Goal: Task Accomplishment & Management: Manage account settings

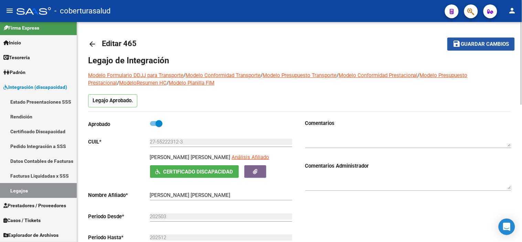
click at [477, 47] on button "save Guardar cambios" at bounding box center [480, 43] width 67 height 13
click at [40, 188] on link "Legajos" at bounding box center [38, 190] width 77 height 15
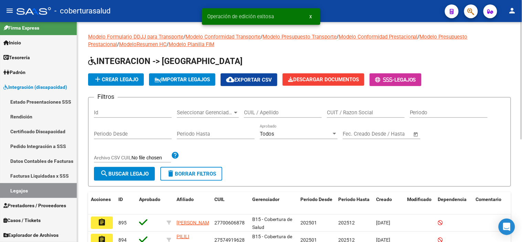
click at [268, 109] on input "CUIL / Apellido" at bounding box center [283, 112] width 78 height 6
paste input "27552223123"
type input "27552223123"
click at [138, 174] on span "search Buscar Legajo" at bounding box center [124, 174] width 48 height 6
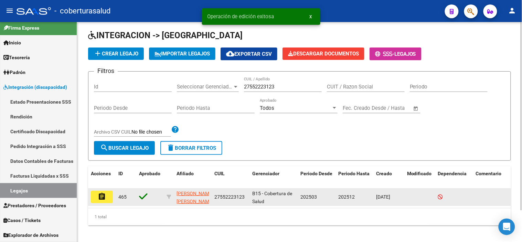
scroll to position [37, 0]
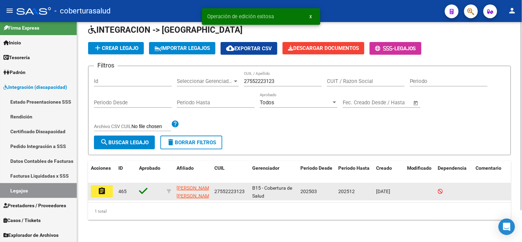
click at [102, 187] on mat-icon "assignment" at bounding box center [102, 191] width 8 height 8
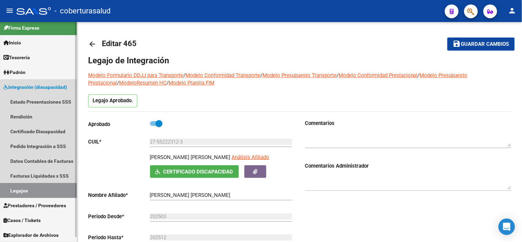
click at [42, 191] on link "Legajos" at bounding box center [38, 190] width 77 height 15
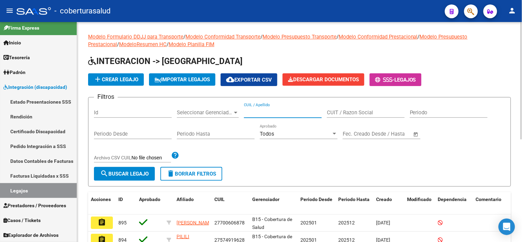
click at [252, 112] on input "CUIL / Apellido" at bounding box center [283, 112] width 78 height 6
paste input "23547983009"
type input "23547983009"
click at [151, 167] on button "search Buscar Legajo" at bounding box center [124, 174] width 61 height 14
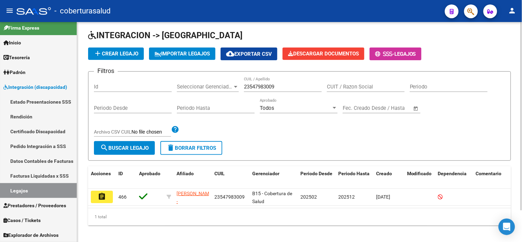
scroll to position [37, 0]
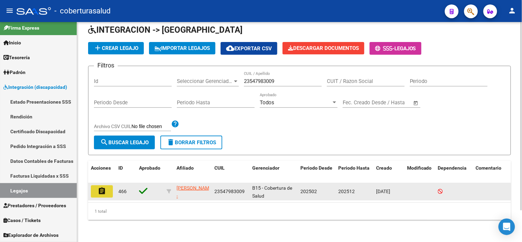
click at [102, 191] on button "assignment" at bounding box center [102, 191] width 22 height 12
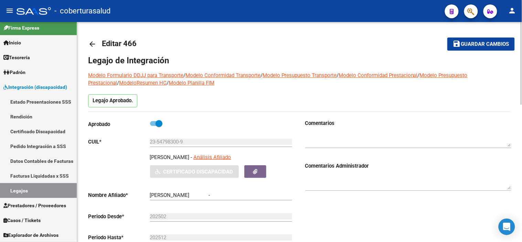
type input "LUNA JOAQUIN IVAN"
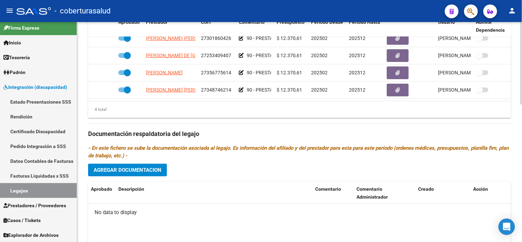
scroll to position [344, 0]
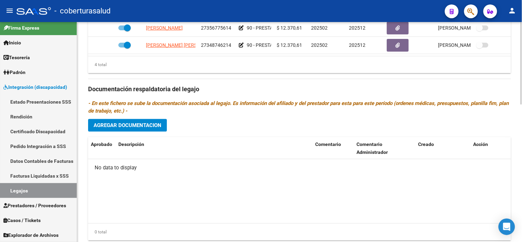
click at [149, 126] on span "Agregar Documentacion" at bounding box center [128, 125] width 68 height 6
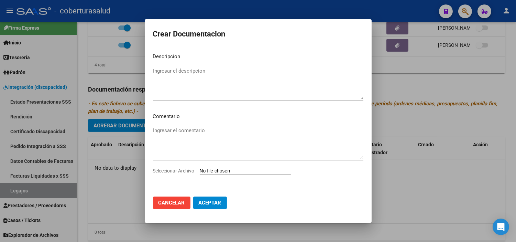
click at [225, 179] on mat-dialog-content "Descripcion Ingresar el descripcion Comentario Ingresar el comentario Seleccion…" at bounding box center [258, 118] width 227 height 143
click at [224, 169] on input "Seleccionar Archivo" at bounding box center [245, 171] width 91 height 7
type input "C:\fakepath\1-CUD.pdf"
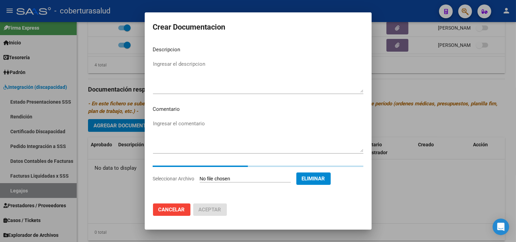
click at [215, 66] on textarea "Ingresar el descripcion" at bounding box center [258, 76] width 210 height 32
paste textarea "1-CUD"
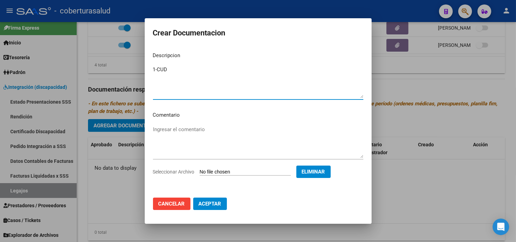
click at [158, 71] on textarea "1-CUD" at bounding box center [258, 82] width 210 height 32
type textarea "1- CUD"
click at [213, 205] on span "Aceptar" at bounding box center [210, 203] width 23 height 6
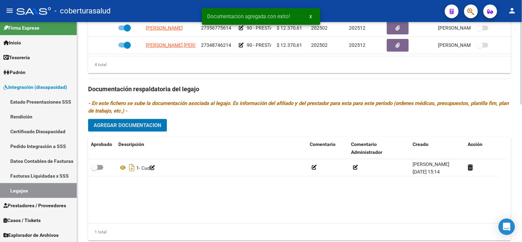
click at [148, 130] on button "Agregar Documentacion" at bounding box center [127, 125] width 79 height 13
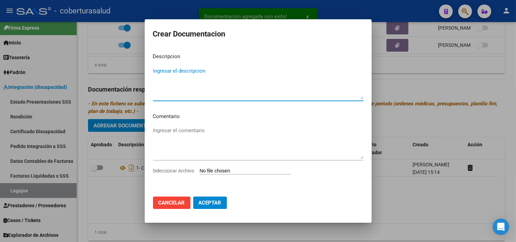
click at [240, 168] on input "Seleccionar Archivo" at bounding box center [245, 171] width 91 height 7
type input "C:\fakepath\2- FORMULARIOS.pdf"
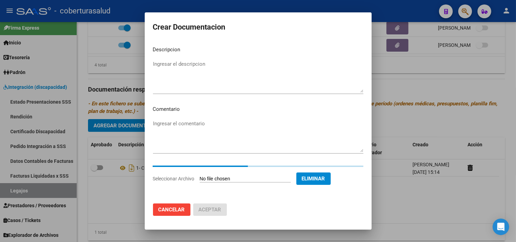
click at [237, 81] on textarea "Ingresar el descripcion" at bounding box center [258, 76] width 210 height 32
paste textarea "2- FORMULARIOS"
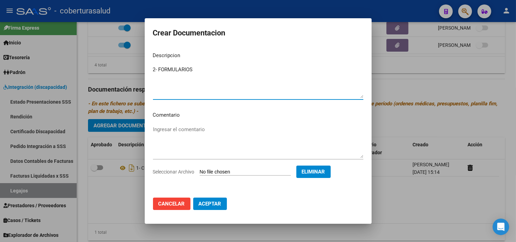
type textarea "2- FORMULARIOS"
click at [207, 205] on span "Aceptar" at bounding box center [210, 203] width 23 height 6
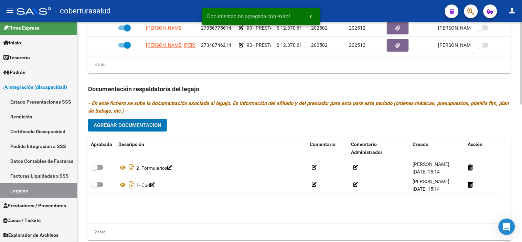
click at [143, 122] on button "Agregar Documentacion" at bounding box center [127, 125] width 79 height 13
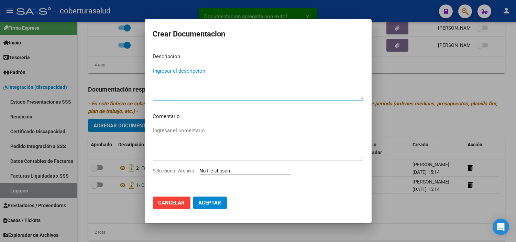
click at [237, 173] on input "Seleccionar Archivo" at bounding box center [245, 171] width 91 height 7
type input "C:\fakepath\3-PRESTACION DE APOYO EN PSICOPEDAGOGIA.pdf"
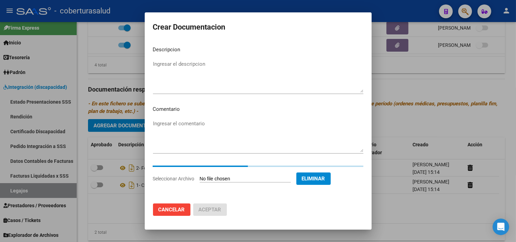
click at [211, 66] on textarea "Ingresar el descripcion" at bounding box center [258, 76] width 210 height 32
paste textarea "3-PRESTACION DE APOYO EN PSICOPEDAGOGIA"
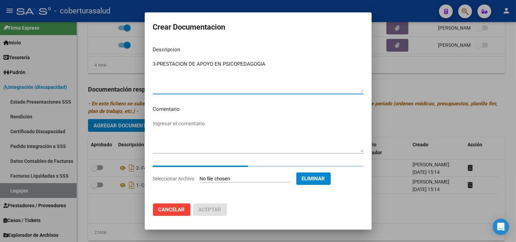
click at [159, 63] on textarea "3-PRESTACION DE APOYO EN PSICOPEDAGOGIA" at bounding box center [258, 76] width 210 height 32
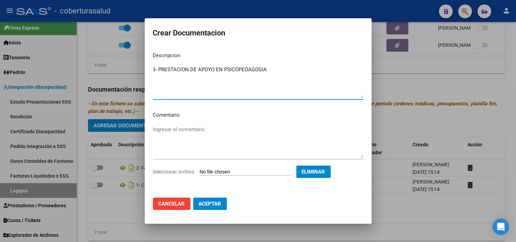
type textarea "3- PRESTACION DE APOYO EN PSICOPEDAGOGIA"
click at [210, 202] on span "Aceptar" at bounding box center [210, 203] width 23 height 6
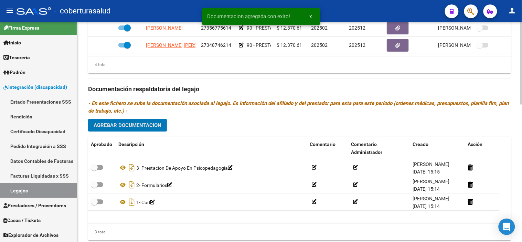
click at [147, 126] on span "Agregar Documentacion" at bounding box center [128, 125] width 68 height 6
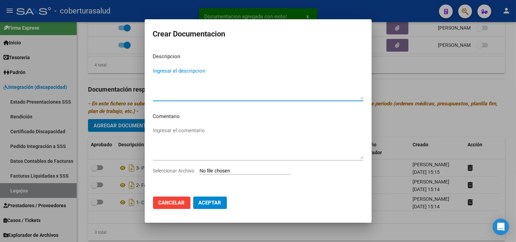
click at [226, 167] on app-file-uploader "Seleccionar Archivo" at bounding box center [224, 170] width 143 height 6
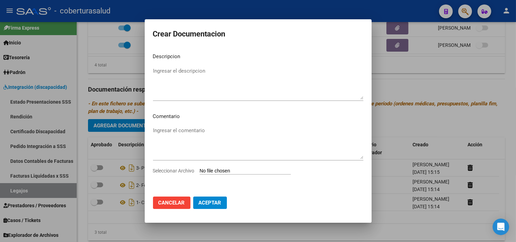
click at [226, 167] on app-file-uploader "Seleccionar Archivo" at bounding box center [224, 170] width 143 height 6
click at [225, 170] on input "Seleccionar Archivo" at bounding box center [245, 171] width 91 height 7
type input "C:\fakepath\4-PRESTACION DE APOYO EN FONOAUDIOLOGIA.pdf"
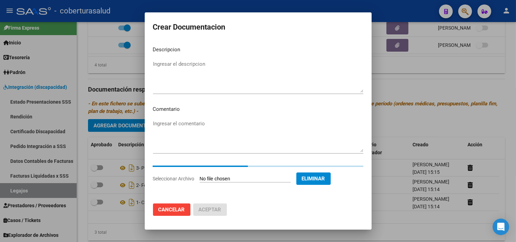
click at [234, 70] on textarea "Ingresar el descripcion" at bounding box center [258, 76] width 210 height 32
paste textarea "4-PRESTACION DE APOYO EN FONOAUDIOLOGIA"
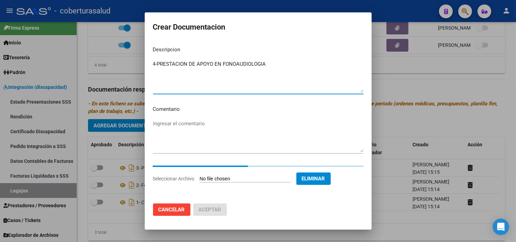
click at [157, 64] on textarea "4-PRESTACION DE APOYO EN FONOAUDIOLOGIA" at bounding box center [258, 76] width 210 height 32
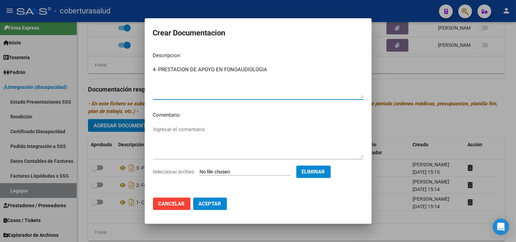
type textarea "4- PRESTACION DE APOYO EN FONOAUDIOLOGIA"
click at [211, 207] on button "Aceptar" at bounding box center [210, 203] width 34 height 12
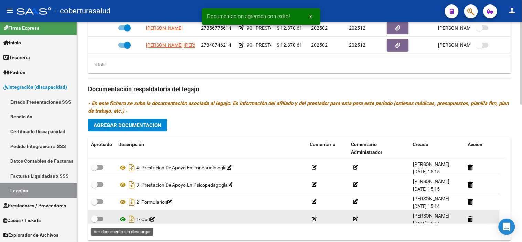
click at [122, 219] on icon at bounding box center [122, 219] width 9 height 8
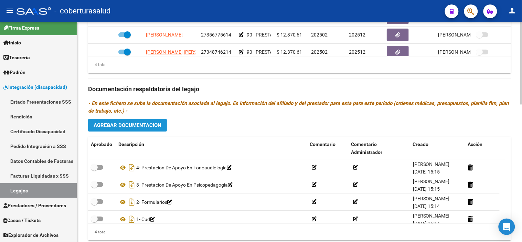
click at [132, 126] on span "Agregar Documentacion" at bounding box center [128, 125] width 68 height 6
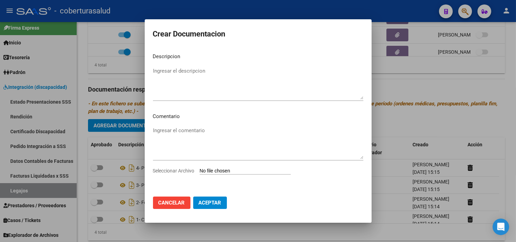
click at [227, 170] on input "Seleccionar Archivo" at bounding box center [245, 171] width 91 height 7
click at [211, 167] on app-file-uploader "Seleccionar Archivo" at bounding box center [224, 170] width 143 height 6
click at [214, 169] on input "Seleccionar Archivo" at bounding box center [245, 171] width 91 height 7
type input "C:\fakepath\5-PRESTACION DE APOYO EN PSICOMOTRICIDAD.pdf"
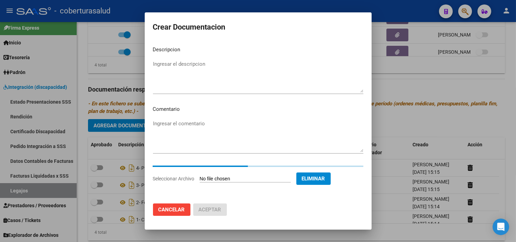
click at [212, 74] on textarea "Ingresar el descripcion" at bounding box center [258, 76] width 210 height 32
paste textarea "5-PRESTACION DE APOYO EN PSICOMOTRICIDAD"
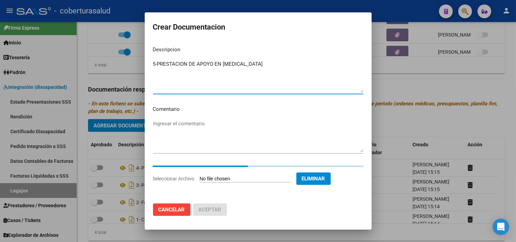
click at [159, 63] on textarea "5-PRESTACION DE APOYO EN PSICOMOTRICIDAD" at bounding box center [258, 76] width 210 height 32
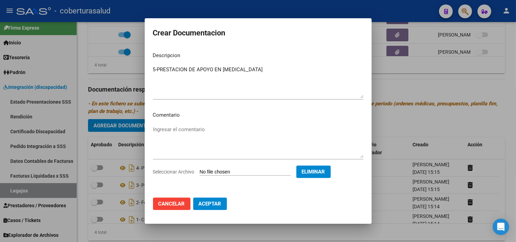
click at [157, 63] on mat-dialog-content "Descripcion 5-PRESTACION DE APOYO EN PSICOMOTRICIDAD Ingresar el descripcion Co…" at bounding box center [258, 119] width 227 height 146
click at [158, 70] on textarea "5-PRESTACION DE APOYO EN PSICOMOTRICIDAD" at bounding box center [258, 82] width 210 height 32
type textarea "5- PRESTACION DE APOYO EN PSICOMOTRICIDAD"
click at [210, 205] on span "Aceptar" at bounding box center [210, 203] width 23 height 6
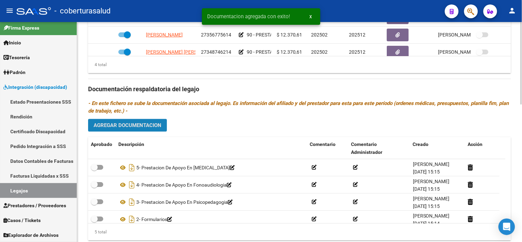
click at [154, 127] on span "Agregar Documentacion" at bounding box center [128, 125] width 68 height 6
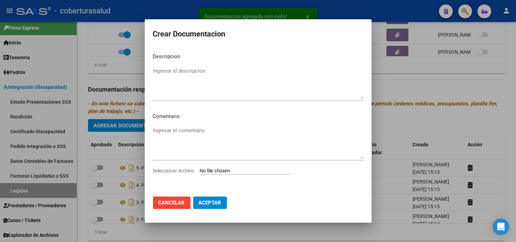
click at [223, 167] on app-file-uploader "Seleccionar Archivo" at bounding box center [224, 170] width 143 height 6
click at [223, 171] on input "Seleccionar Archivo" at bounding box center [245, 171] width 91 height 7
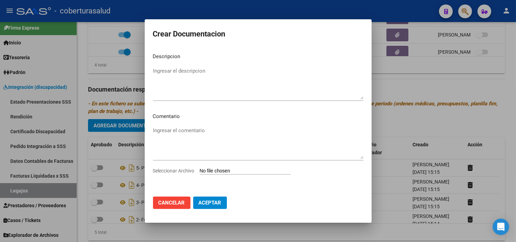
type input "C:\fakepath\6-PRESTACION DE APOYO EN PSICOLOGIA.pdf"
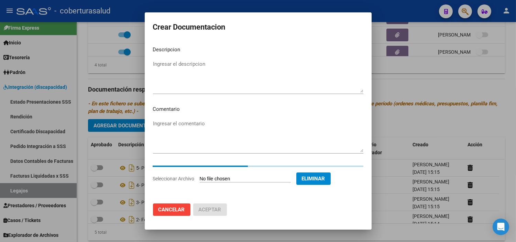
click at [239, 84] on textarea "Ingresar el descripcion" at bounding box center [258, 76] width 210 height 32
paste textarea "6-PRESTACION DE APOYO EN PSICOLOGIA"
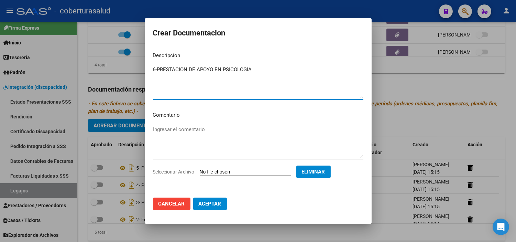
click at [159, 66] on textarea "6-PRESTACION DE APOYO EN PSICOLOGIA" at bounding box center [258, 82] width 210 height 32
type textarea "6- PRESTACION DE APOYO EN PSICOLOGIA"
click at [216, 201] on span "Aceptar" at bounding box center [210, 203] width 23 height 6
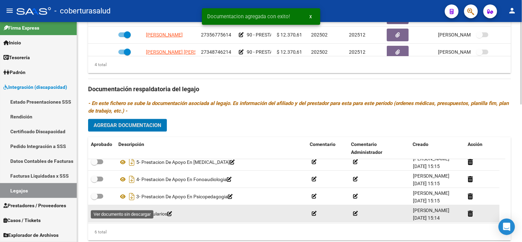
scroll to position [41, 0]
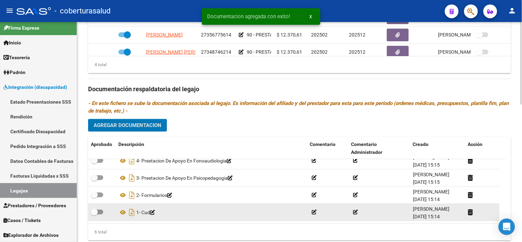
click at [95, 213] on span at bounding box center [94, 212] width 7 height 7
click at [94, 215] on input "checkbox" at bounding box center [94, 215] width 0 height 0
checkbox input "true"
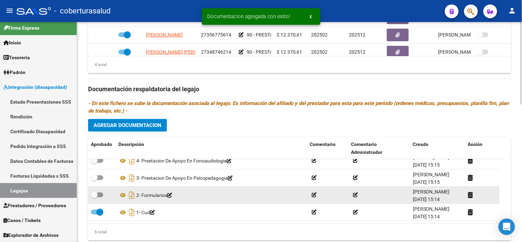
drag, startPoint x: 97, startPoint y: 197, endPoint x: 96, endPoint y: 193, distance: 3.6
click at [97, 196] on span at bounding box center [94, 195] width 7 height 7
click at [94, 197] on input "checkbox" at bounding box center [94, 197] width 0 height 0
checkbox input "true"
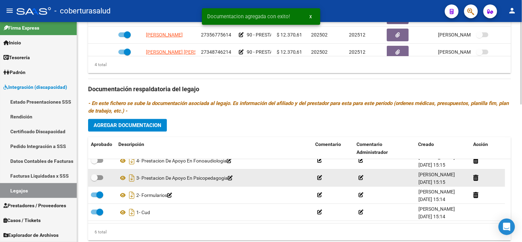
click at [92, 173] on datatable-body-cell at bounding box center [102, 178] width 28 height 17
click at [96, 177] on span at bounding box center [94, 177] width 7 height 7
click at [94, 180] on input "checkbox" at bounding box center [94, 180] width 0 height 0
checkbox input "true"
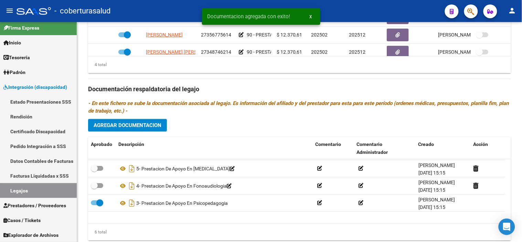
scroll to position [3, 0]
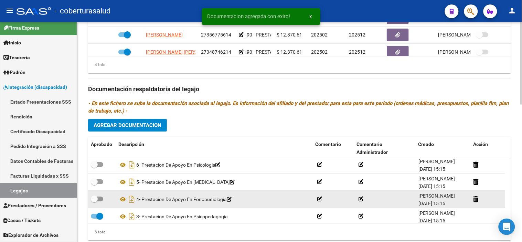
click at [98, 199] on span at bounding box center [97, 199] width 12 height 5
click at [94, 201] on input "checkbox" at bounding box center [94, 201] width 0 height 0
checkbox input "true"
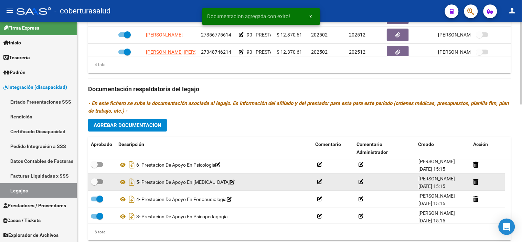
click at [96, 186] on label at bounding box center [97, 182] width 12 height 8
click at [94, 185] on input "checkbox" at bounding box center [94, 184] width 0 height 0
checkbox input "true"
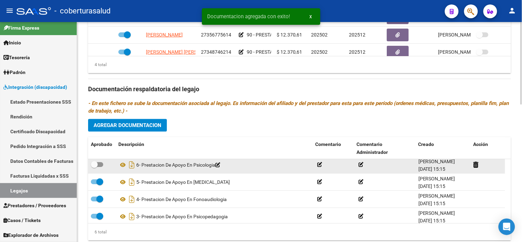
click at [92, 161] on datatable-body-cell at bounding box center [102, 164] width 28 height 17
click at [96, 168] on span at bounding box center [94, 164] width 7 height 7
click at [94, 167] on input "checkbox" at bounding box center [94, 167] width 0 height 0
checkbox input "true"
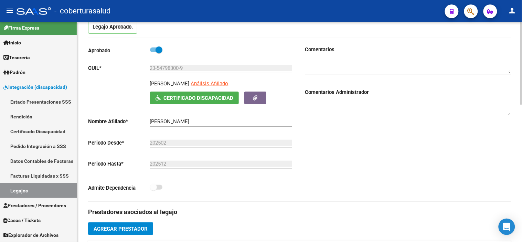
scroll to position [0, 0]
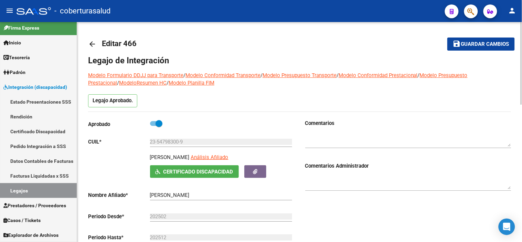
click at [463, 48] on button "save Guardar cambios" at bounding box center [480, 43] width 67 height 13
click at [486, 43] on span "Guardar cambios" at bounding box center [485, 44] width 48 height 6
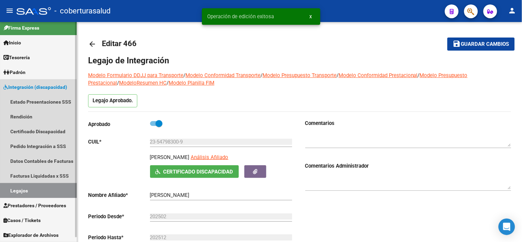
click at [52, 195] on link "Legajos" at bounding box center [38, 190] width 77 height 15
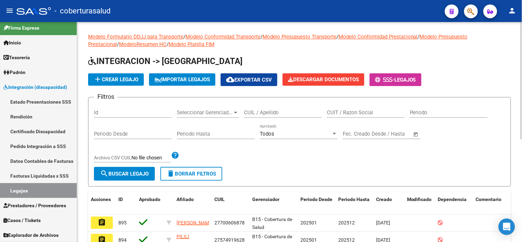
click at [275, 110] on input "CUIL / Apellido" at bounding box center [283, 112] width 78 height 6
paste input "20515156314"
type input "20515156314"
click at [134, 171] on button "search Buscar Legajo" at bounding box center [124, 174] width 61 height 14
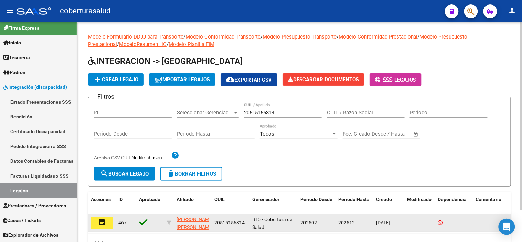
scroll to position [37, 0]
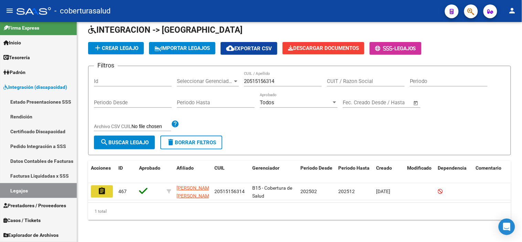
click at [95, 185] on button "assignment" at bounding box center [102, 191] width 22 height 12
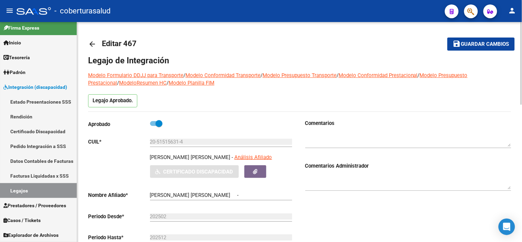
type input "[PERSON_NAME] [PERSON_NAME]"
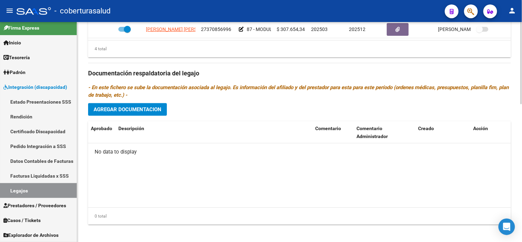
scroll to position [371, 0]
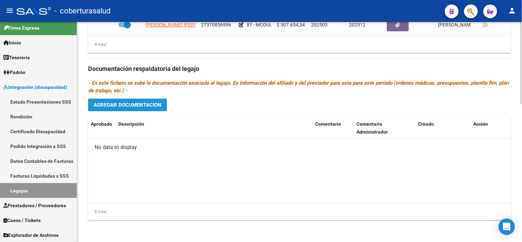
click at [116, 109] on button "Agregar Documentacion" at bounding box center [127, 104] width 79 height 13
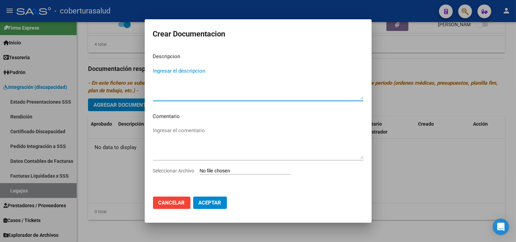
click at [214, 167] on app-file-uploader "Seleccionar Archivo" at bounding box center [224, 170] width 143 height 6
click at [215, 165] on div "Ingresar el comentario" at bounding box center [258, 146] width 210 height 42
click at [212, 171] on input "Seleccionar Archivo" at bounding box center [245, 171] width 91 height 7
type input "C:\fakepath\1-CUD.pdf"
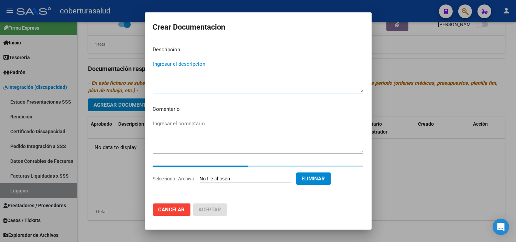
click at [211, 70] on textarea "Ingresar el descripcion" at bounding box center [258, 76] width 210 height 32
paste textarea "1-CUD"
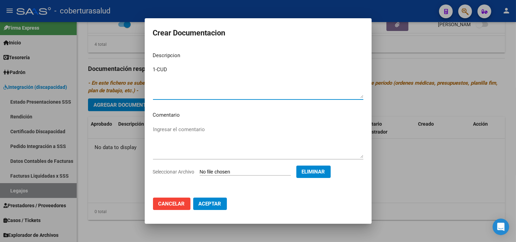
click at [157, 69] on textarea "1-CUD" at bounding box center [258, 82] width 210 height 32
type textarea "1- CUD"
click at [216, 204] on span "Aceptar" at bounding box center [210, 203] width 23 height 6
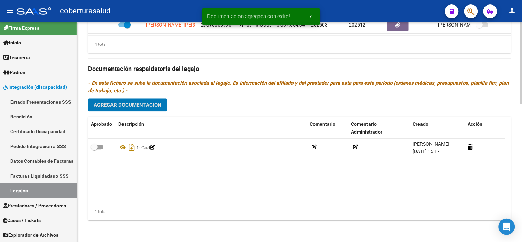
click at [154, 103] on span "Agregar Documentacion" at bounding box center [128, 105] width 68 height 6
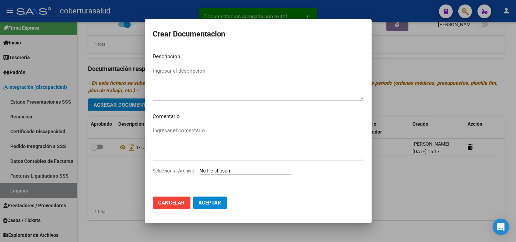
click at [215, 171] on input "Seleccionar Archivo" at bounding box center [245, 171] width 91 height 7
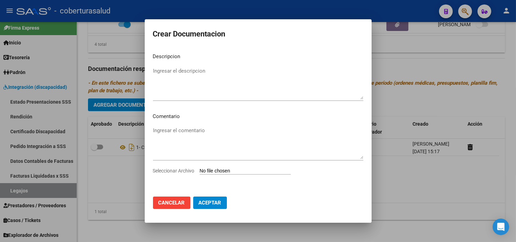
type input "C:\fakepath\2-FORMULARIO.pdf"
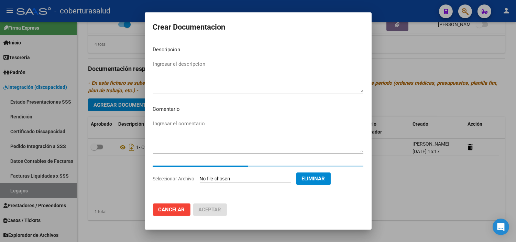
click at [221, 79] on textarea "Ingresar el descripcion" at bounding box center [258, 76] width 210 height 32
paste textarea "2-FORMULARIO"
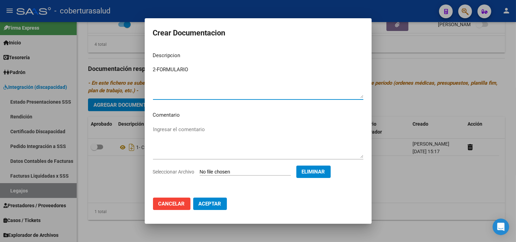
click at [156, 71] on textarea "2-FORMULARIO" at bounding box center [258, 82] width 210 height 32
type textarea "2- FORMULARIO"
click at [221, 206] on button "Aceptar" at bounding box center [210, 203] width 34 height 12
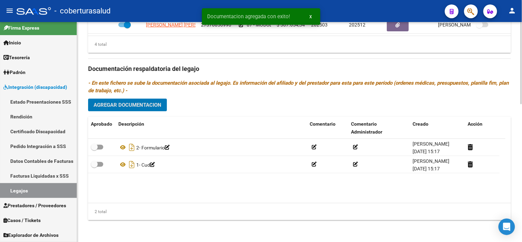
click at [161, 100] on button "Agregar Documentacion" at bounding box center [127, 104] width 79 height 13
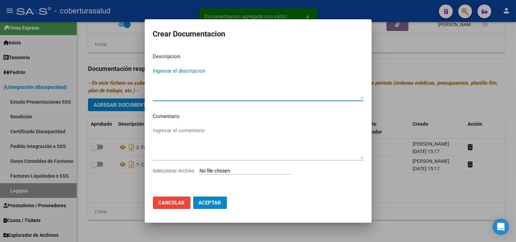
click at [222, 173] on input "Seleccionar Archivo" at bounding box center [245, 171] width 91 height 7
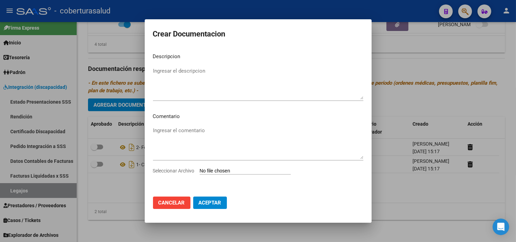
type input "C:\fakepath\3-PRESTACION DE APOYO EN PSICOPEDAGOGIA.pdf"
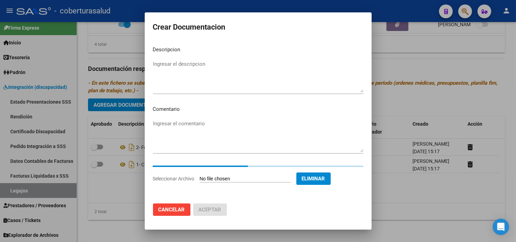
click at [235, 70] on textarea "Ingresar el descripcion" at bounding box center [258, 76] width 210 height 32
paste textarea "3-PRESTACION DE APOYO EN PSICOPEDAGOGIA"
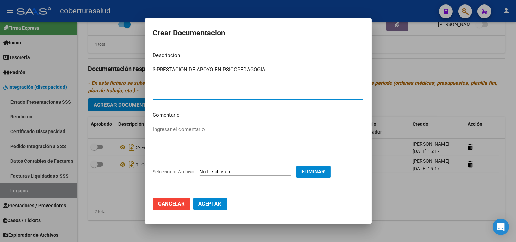
click at [158, 69] on textarea "3-PRESTACION DE APOYO EN PSICOPEDAGOGIA" at bounding box center [258, 82] width 210 height 32
type textarea "3- PRESTACION DE APOYO EN PSICOPEDAGOGIA"
click at [210, 200] on span "Aceptar" at bounding box center [210, 203] width 23 height 6
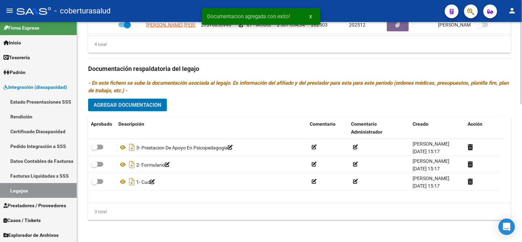
click at [143, 112] on div "Prestadores asociados al legajo Agregar Prestador Aprobado Prestador CUIT Comen…" at bounding box center [299, 68] width 423 height 315
click at [144, 106] on span "Agregar Documentacion" at bounding box center [128, 105] width 68 height 6
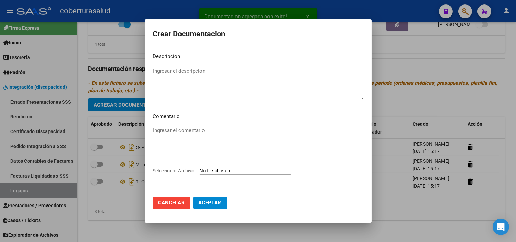
click at [225, 169] on input "Seleccionar Archivo" at bounding box center [245, 171] width 91 height 7
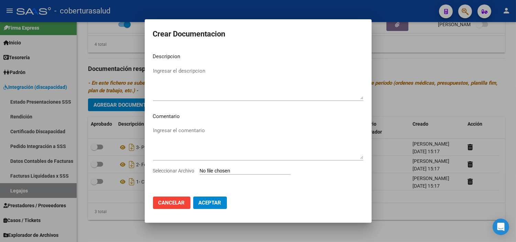
type input "C:\fakepath\4-PRESTACION DE APOYO EN FONOAUDIOLOGIA.pdf"
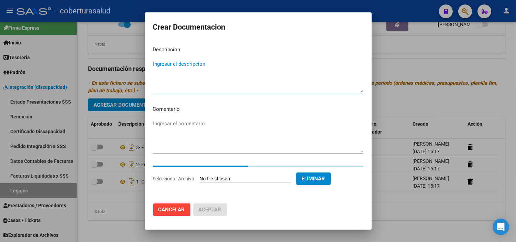
click at [243, 76] on textarea "Ingresar el descripcion" at bounding box center [258, 76] width 210 height 32
paste textarea "4-PRESTACION DE APOYO EN FONOAUDIOLOGIA"
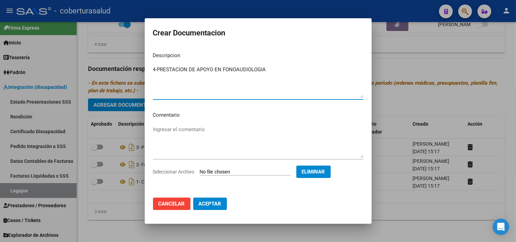
click at [157, 70] on textarea "4-PRESTACION DE APOYO EN FONOAUDIOLOGIA" at bounding box center [258, 82] width 210 height 32
type textarea "4- PRESTACION DE APOYO EN FONOAUDIOLOGIA"
click at [217, 205] on span "Aceptar" at bounding box center [210, 203] width 23 height 6
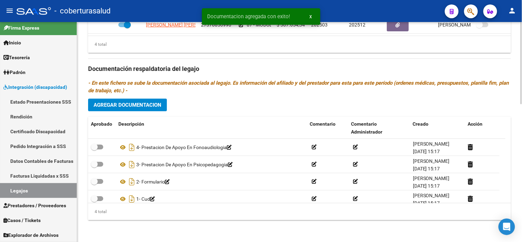
click at [140, 112] on div "Prestadores asociados al legajo Agregar Prestador Aprobado Prestador CUIT Comen…" at bounding box center [299, 68] width 423 height 315
click at [153, 105] on span "Agregar Documentacion" at bounding box center [128, 105] width 68 height 6
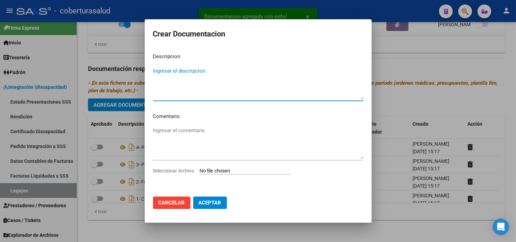
click at [219, 171] on input "Seleccionar Archivo" at bounding box center [245, 171] width 91 height 7
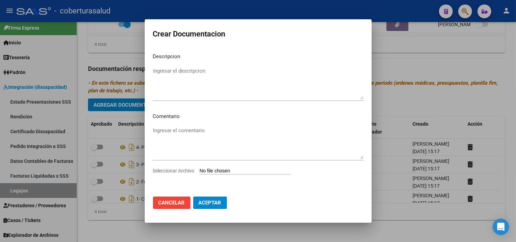
type input "C:\fakepath\5-PRESTACION DE APOYO EN PSICOLOGIA.pdf"
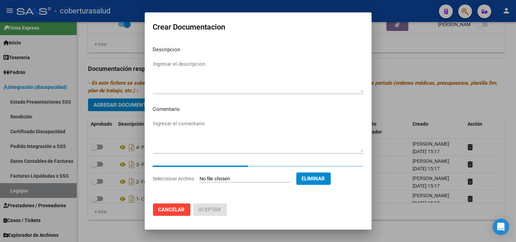
click at [221, 82] on textarea "Ingresar el descripcion" at bounding box center [258, 76] width 210 height 32
paste textarea "5-PRESTACION DE APOYO EN PSICOLOGIA"
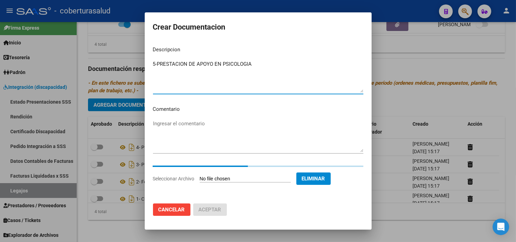
click at [157, 63] on textarea "5-PRESTACION DE APOYO EN PSICOLOGIA" at bounding box center [258, 76] width 210 height 32
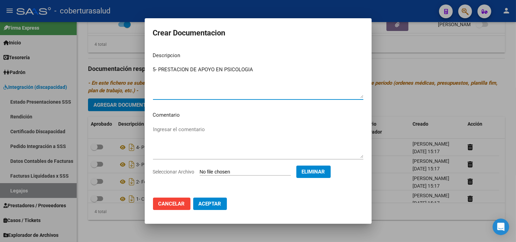
type textarea "5- PRESTACION DE APOYO EN PSICOLOGIA"
click at [215, 208] on button "Aceptar" at bounding box center [210, 203] width 34 height 12
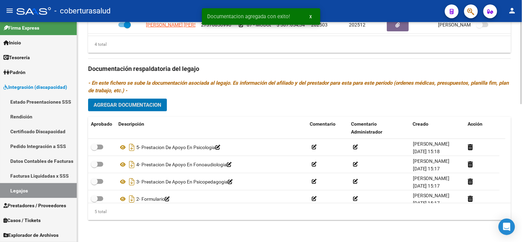
click at [146, 108] on span "Agregar Documentacion" at bounding box center [128, 105] width 68 height 6
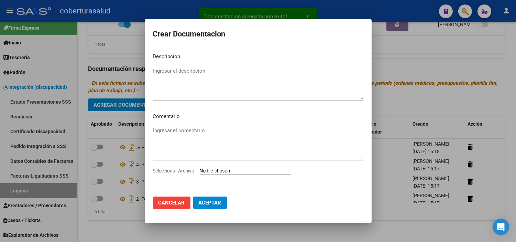
click at [210, 171] on input "Seleccionar Archivo" at bounding box center [245, 171] width 91 height 7
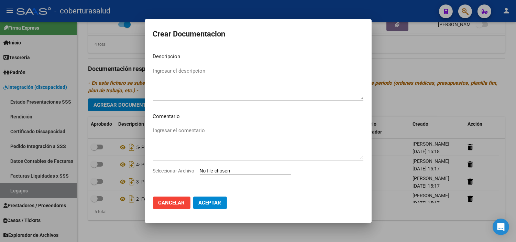
type input "C:\fakepath\6-MODULO MAESTRA DE APOYO.pdf"
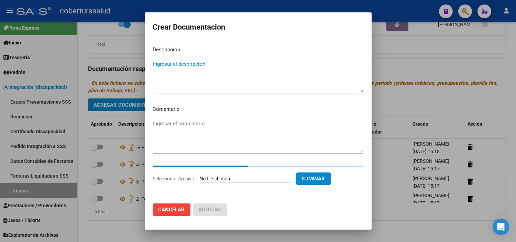
click at [210, 89] on textarea "Ingresar el descripcion" at bounding box center [258, 76] width 210 height 32
paste textarea "6-MODULO MAESTRA DE APOYO"
click at [158, 65] on textarea "6-MODULO MAESTRA DE APOYO" at bounding box center [258, 76] width 210 height 32
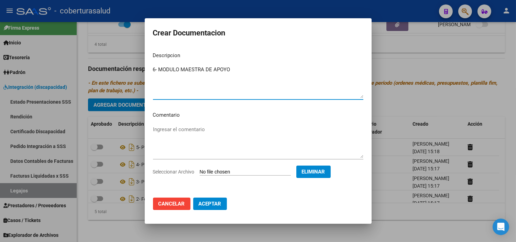
type textarea "6- MODULO MAESTRA DE APOYO"
click at [207, 205] on span "Aceptar" at bounding box center [210, 203] width 23 height 6
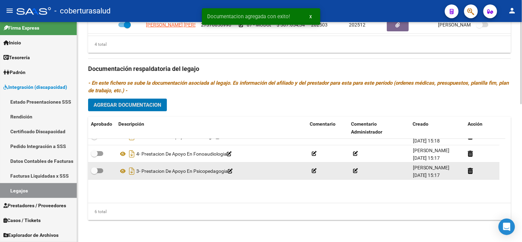
scroll to position [42, 0]
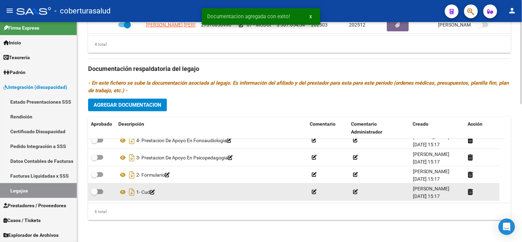
click at [101, 196] on div at bounding box center [102, 191] width 22 height 9
click at [99, 188] on label at bounding box center [97, 191] width 12 height 8
click at [94, 194] on input "checkbox" at bounding box center [94, 194] width 0 height 0
checkbox input "true"
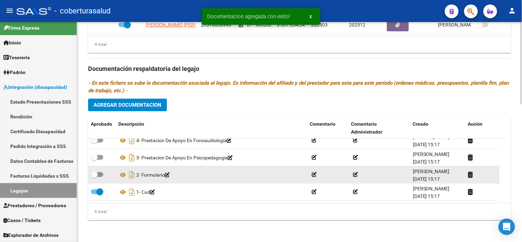
click at [96, 175] on span at bounding box center [94, 174] width 7 height 7
click at [94, 177] on input "checkbox" at bounding box center [94, 177] width 0 height 0
checkbox input "true"
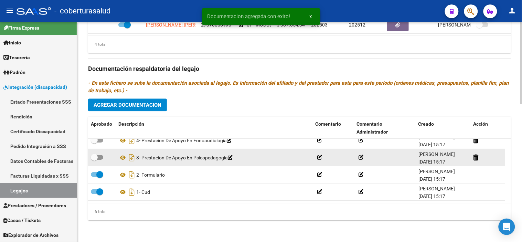
click at [98, 154] on label at bounding box center [97, 157] width 12 height 8
click at [94, 160] on input "checkbox" at bounding box center [94, 160] width 0 height 0
checkbox input "true"
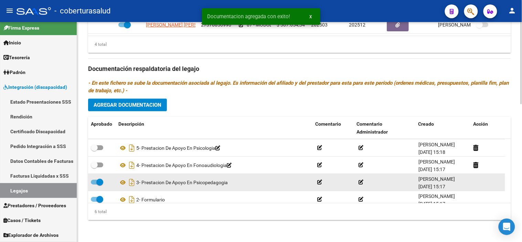
scroll to position [3, 0]
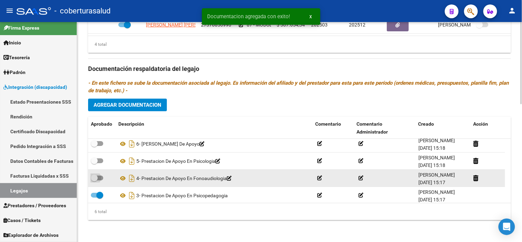
click at [99, 178] on span at bounding box center [97, 177] width 12 height 5
click at [94, 180] on input "checkbox" at bounding box center [94, 180] width 0 height 0
checkbox input "true"
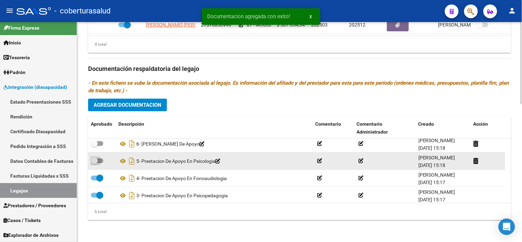
click at [99, 161] on span at bounding box center [97, 160] width 12 height 5
click at [94, 163] on input "checkbox" at bounding box center [94, 163] width 0 height 0
checkbox input "true"
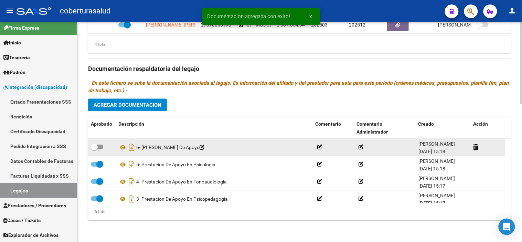
click at [96, 143] on label at bounding box center [97, 147] width 12 height 8
click at [94, 149] on input "checkbox" at bounding box center [94, 149] width 0 height 0
checkbox input "true"
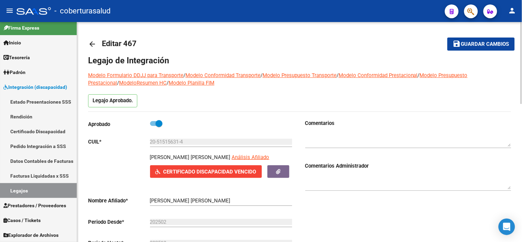
click at [472, 39] on button "save Guardar cambios" at bounding box center [480, 43] width 67 height 13
click at [186, 167] on button "Certificado Discapacidad Vencido" at bounding box center [206, 171] width 112 height 13
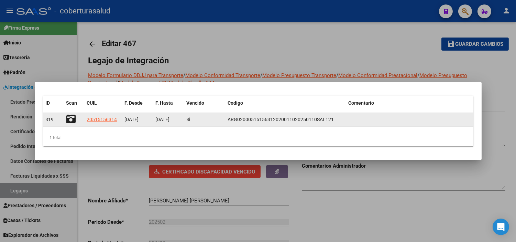
click at [74, 116] on icon at bounding box center [71, 119] width 10 height 10
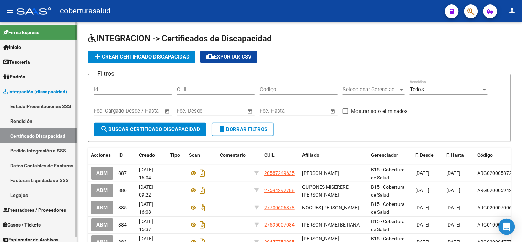
click at [33, 136] on link "Certificado Discapacidad" at bounding box center [38, 135] width 77 height 15
click at [17, 197] on link "Legajos" at bounding box center [38, 194] width 77 height 15
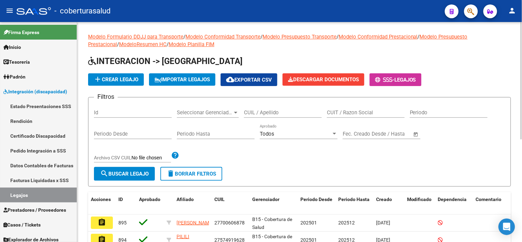
click at [274, 111] on input "CUIL / Apellido" at bounding box center [283, 112] width 78 height 6
paste input "20515156314"
type input "20515156314"
click at [126, 176] on span "search Buscar Legajo" at bounding box center [124, 174] width 48 height 6
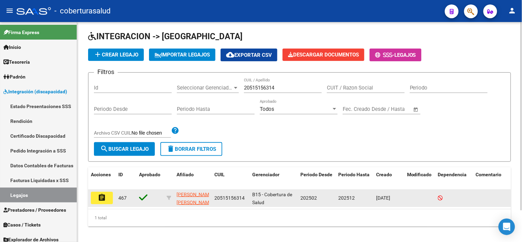
scroll to position [37, 0]
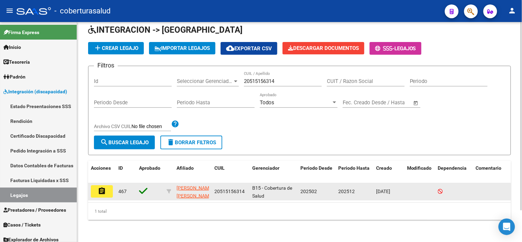
click at [113, 183] on datatable-body-cell "assignment" at bounding box center [102, 191] width 28 height 17
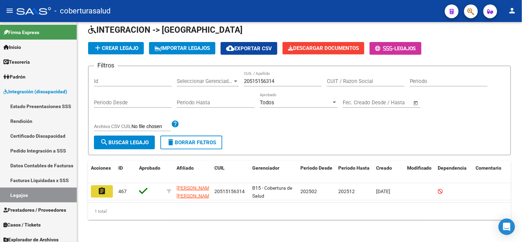
click at [108, 186] on button "assignment" at bounding box center [102, 191] width 22 height 12
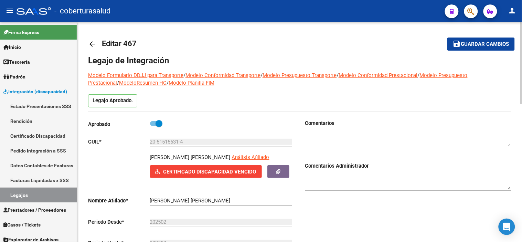
click at [479, 42] on span "Guardar cambios" at bounding box center [485, 44] width 48 height 6
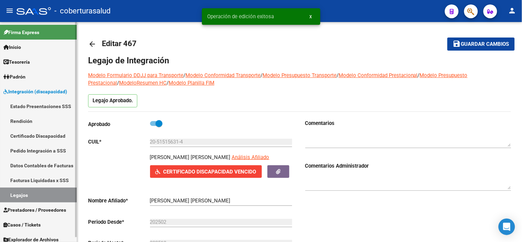
click at [23, 193] on link "Legajos" at bounding box center [38, 194] width 77 height 15
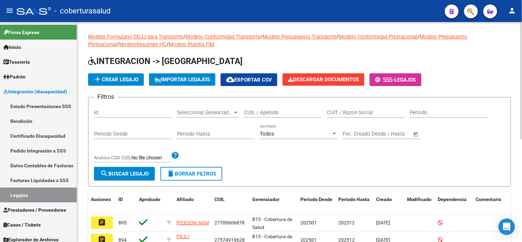
click at [272, 112] on input "CUIL / Apellido" at bounding box center [283, 112] width 78 height 6
paste input "27507546256"
type input "27507546256"
click at [146, 171] on span "search Buscar Legajo" at bounding box center [124, 174] width 48 height 6
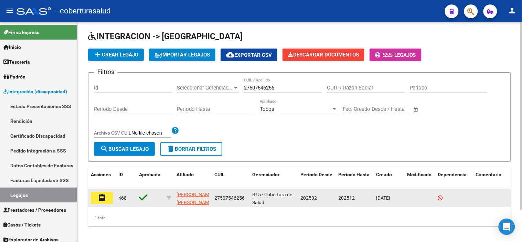
scroll to position [37, 0]
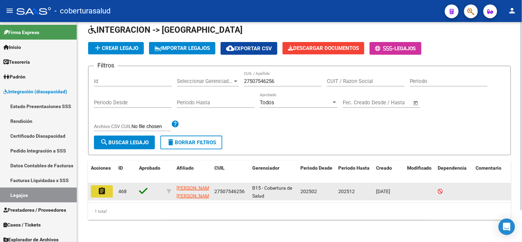
click at [92, 188] on button "assignment" at bounding box center [102, 191] width 22 height 12
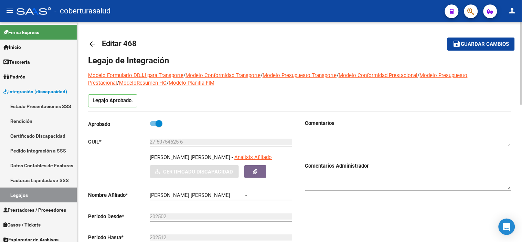
type input "[PERSON_NAME] [PERSON_NAME]"
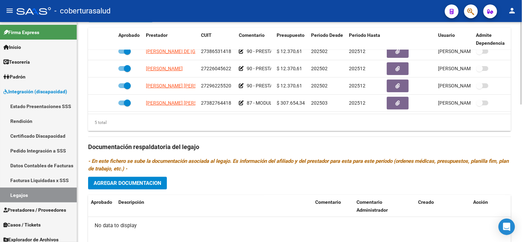
scroll to position [366, 0]
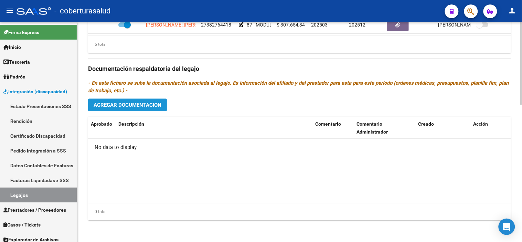
click at [152, 108] on span "Agregar Documentacion" at bounding box center [128, 105] width 68 height 6
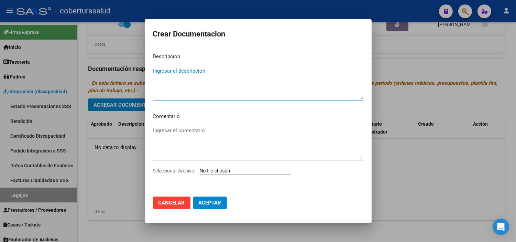
click at [219, 172] on input "Seleccionar Archivo" at bounding box center [245, 171] width 91 height 7
type input "C:\fakepath\1-CUD.pdf"
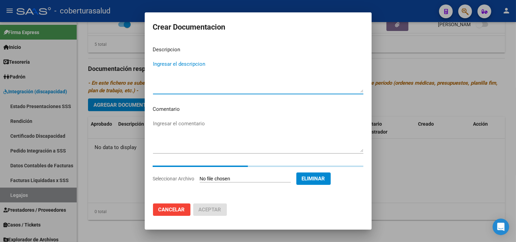
click at [166, 65] on textarea "Ingresar el descripcion" at bounding box center [258, 76] width 210 height 32
paste textarea "1-CUD"
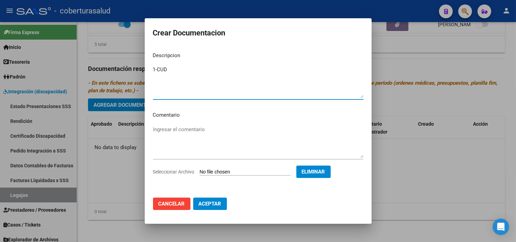
click at [157, 70] on textarea "1-CUD" at bounding box center [258, 82] width 210 height 32
type textarea "1- CUD"
click at [217, 197] on button "Aceptar" at bounding box center [210, 203] width 34 height 12
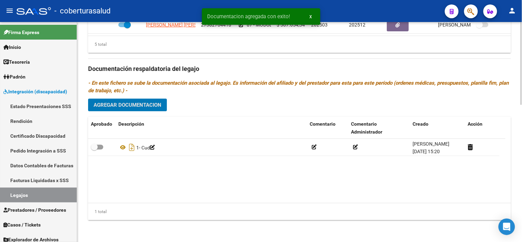
click at [133, 100] on button "Agregar Documentacion" at bounding box center [127, 104] width 79 height 13
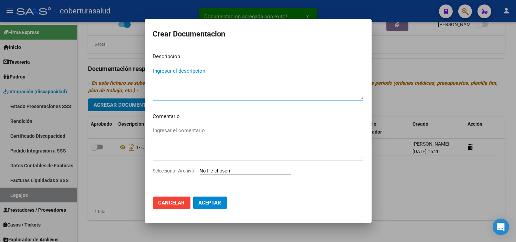
click at [214, 170] on input "Seleccionar Archivo" at bounding box center [245, 171] width 91 height 7
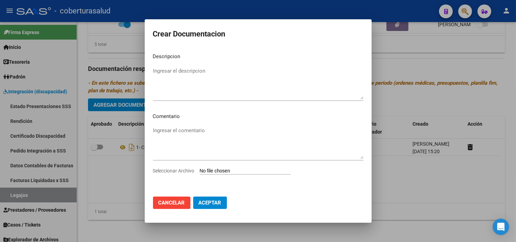
type input "C:\fakepath\2-FORMULARIOS.pdf"
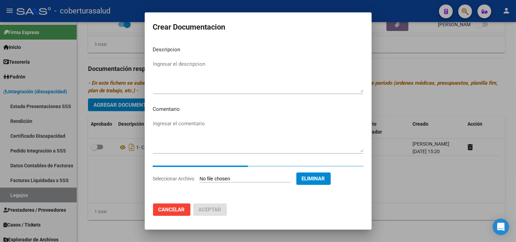
click at [190, 69] on textarea "Ingresar el descripcion" at bounding box center [258, 76] width 210 height 32
paste textarea "2-FORMULARIOS"
click at [157, 64] on textarea "2-FORMULARIOS" at bounding box center [258, 76] width 210 height 32
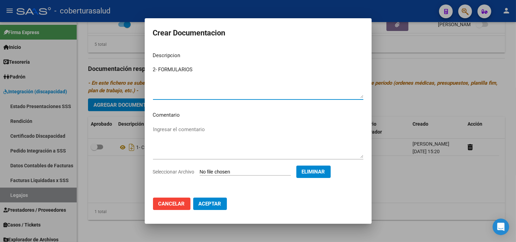
type textarea "2- FORMULARIOS"
click at [210, 205] on span "Aceptar" at bounding box center [210, 203] width 23 height 6
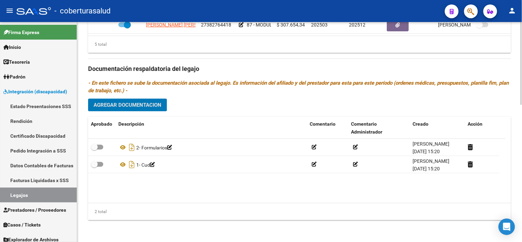
click at [162, 99] on button "Agregar Documentacion" at bounding box center [127, 104] width 79 height 13
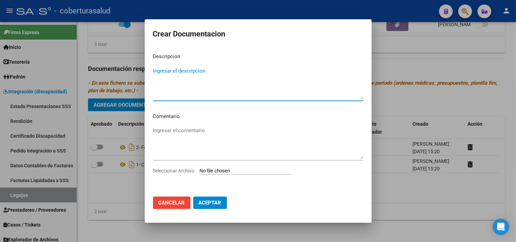
click at [210, 168] on input "Seleccionar Archivo" at bounding box center [245, 171] width 91 height 7
type input "C:\fakepath\3-PRESTACION DE APOYO EN PSICOLOGIA.pdf"
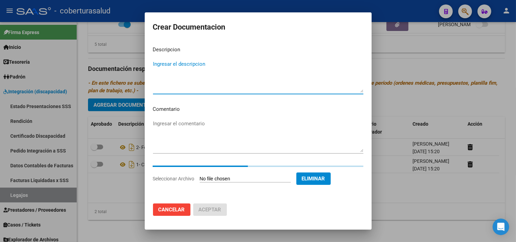
click at [207, 69] on textarea "Ingresar el descripcion" at bounding box center [258, 76] width 210 height 32
paste textarea "3-PRESTACION DE APOYO EN PSICOLOGIA"
click at [158, 66] on textarea "3-PRESTACION DE APOYO EN PSICOLOGIA" at bounding box center [258, 76] width 210 height 32
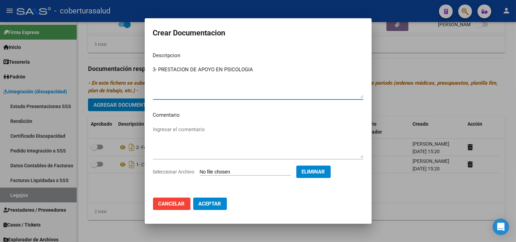
type textarea "3- PRESTACION DE APOYO EN PSICOLOGIA"
click at [212, 201] on span "Aceptar" at bounding box center [210, 203] width 23 height 6
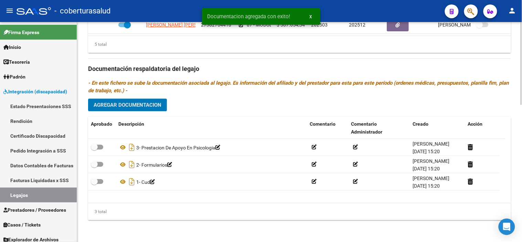
click at [149, 105] on span "Agregar Documentacion" at bounding box center [128, 105] width 68 height 6
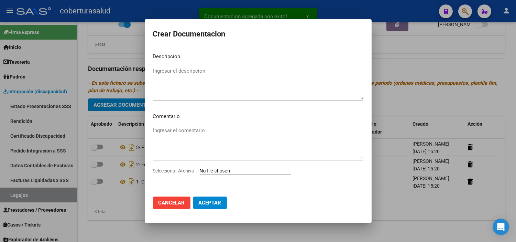
click at [222, 175] on div "Seleccionar Archivo" at bounding box center [258, 173] width 210 height 13
click at [222, 170] on input "Seleccionar Archivo" at bounding box center [245, 171] width 91 height 7
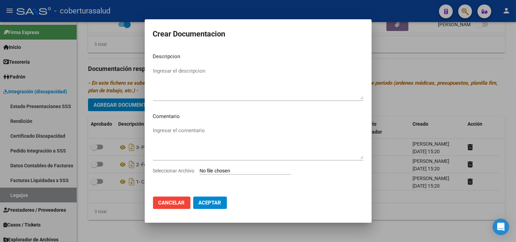
type input "C:\fakepath\4-PRESTACION DE APOYO EN PSICOPEDAGOGIA.pdf"
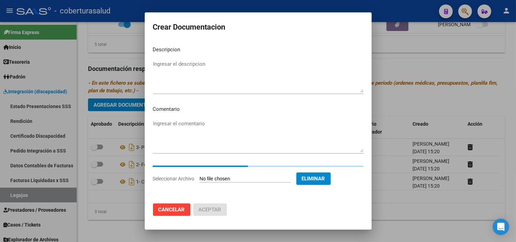
click at [219, 79] on textarea "Ingresar el descripcion" at bounding box center [258, 76] width 210 height 32
paste textarea "4-PRESTACION DE APOYO EN PSICOPEDAGOGIA"
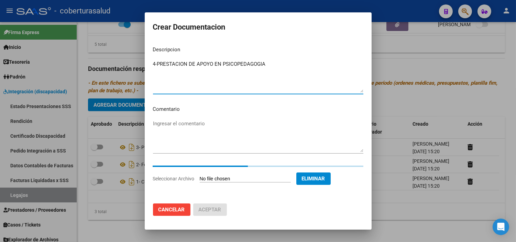
click at [159, 64] on textarea "4-PRESTACION DE APOYO EN PSICOPEDAGOGIA" at bounding box center [258, 76] width 210 height 32
click at [158, 64] on textarea "4-PRESTACION DE APOYO EN PSICOPEDAGOGIA" at bounding box center [258, 76] width 210 height 32
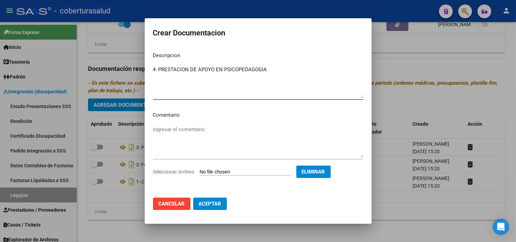
type textarea "4- PRESTACION DE APOYO EN PSICOPEDAGOGIA"
click at [215, 204] on span "Aceptar" at bounding box center [210, 203] width 23 height 6
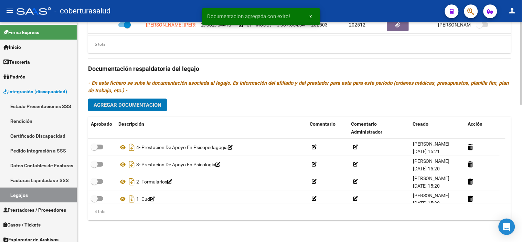
click at [145, 100] on button "Agregar Documentacion" at bounding box center [127, 104] width 79 height 13
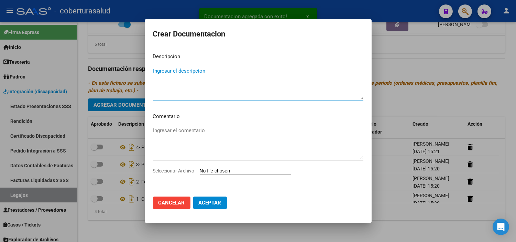
click at [228, 167] on app-file-uploader "Seleccionar Archivo" at bounding box center [224, 170] width 143 height 6
click at [231, 171] on input "Seleccionar Archivo" at bounding box center [245, 171] width 91 height 7
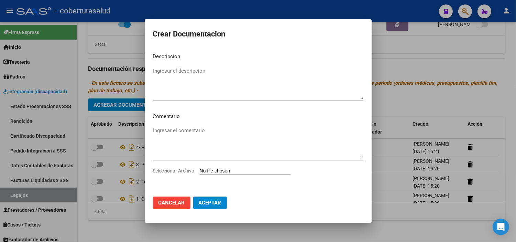
type input "C:\fakepath\5-PRESTACION DE APOYO EN FONOAUDIOLOGIA.pdf"
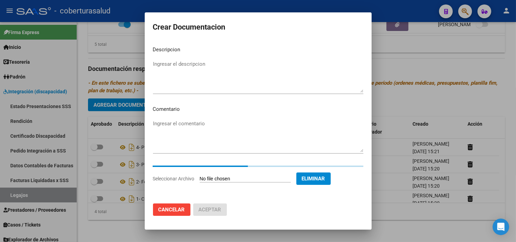
click at [211, 75] on textarea "Ingresar el descripcion" at bounding box center [258, 76] width 210 height 32
paste textarea "5-PRESTACION DE APOYO EN FONOAUDIOLOGIA"
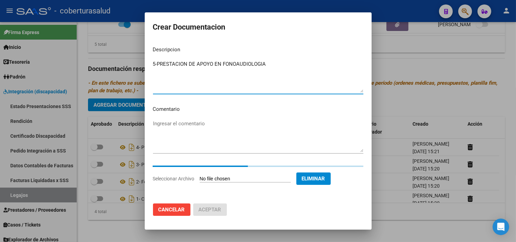
click at [157, 65] on textarea "5-PRESTACION DE APOYO EN FONOAUDIOLOGIA" at bounding box center [258, 76] width 210 height 32
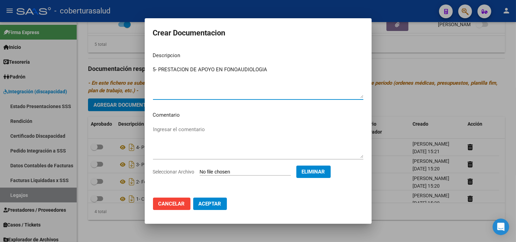
type textarea "5- PRESTACION DE APOYO EN FONOAUDIOLOGIA"
click at [219, 204] on span "Aceptar" at bounding box center [210, 203] width 23 height 6
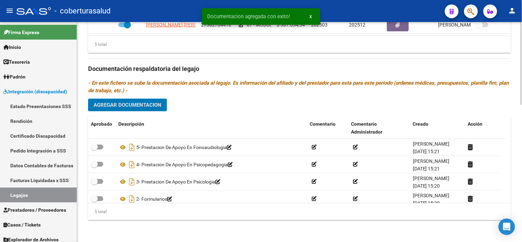
click at [150, 105] on span "Agregar Documentacion" at bounding box center [128, 105] width 68 height 6
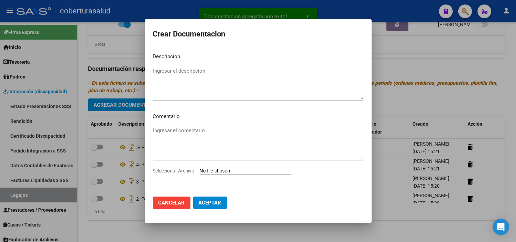
click at [241, 166] on div "Ingresar el comentario" at bounding box center [258, 146] width 210 height 42
click at [242, 170] on input "Seleccionar Archivo" at bounding box center [245, 171] width 91 height 7
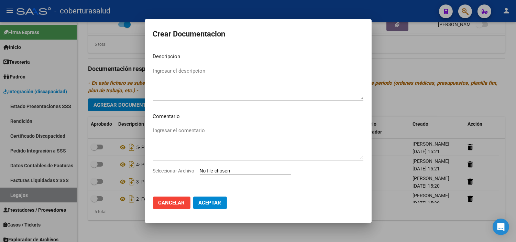
type input "C:\fakepath\5-PRESTACION DE APOYO EN FONOAUDIOLOGIA.pdf"
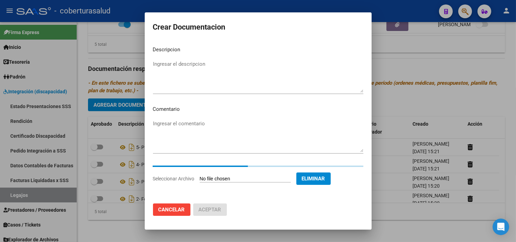
drag, startPoint x: 318, startPoint y: 173, endPoint x: 320, endPoint y: 178, distance: 5.9
click at [320, 176] on button "Eliminar" at bounding box center [313, 178] width 34 height 12
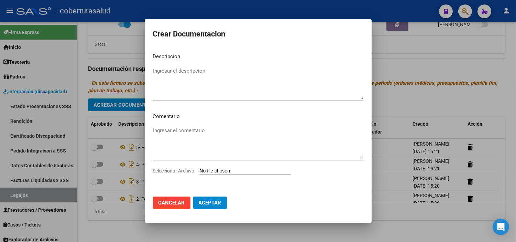
click at [226, 171] on input "Seleccionar Archivo" at bounding box center [245, 171] width 91 height 7
type input "C:\fakepath\6-PRESTACION DE APOYO EN KINESIOLOGIA.pdf"
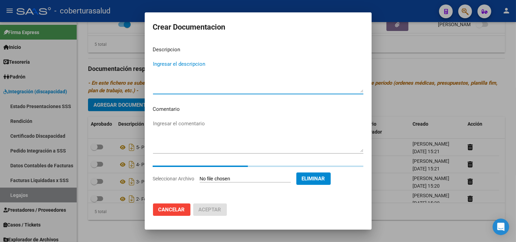
click at [185, 64] on textarea "Ingresar el descripcion" at bounding box center [258, 76] width 210 height 32
paste textarea "6-PRESTACION DE APOYO EN KINESIOLOGIA"
click at [157, 63] on textarea "6-PRESTACION DE APOYO EN KINESIOLOGIA" at bounding box center [258, 76] width 210 height 32
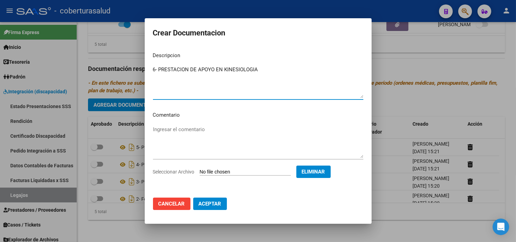
type textarea "6- PRESTACION DE APOYO EN KINESIOLOGIA"
click at [208, 207] on button "Aceptar" at bounding box center [210, 203] width 34 height 12
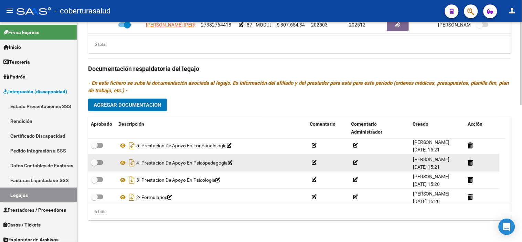
scroll to position [0, 0]
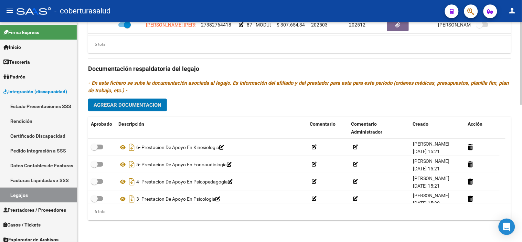
click at [130, 110] on button "Agregar Documentacion" at bounding box center [127, 104] width 79 height 13
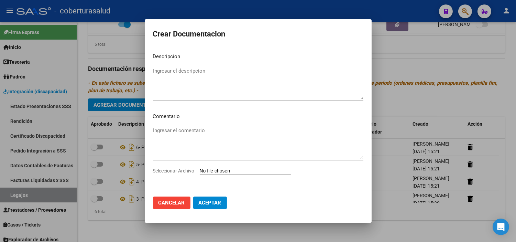
click at [209, 171] on input "Seleccionar Archivo" at bounding box center [245, 171] width 91 height 7
click at [228, 175] on div "Seleccionar Archivo" at bounding box center [258, 173] width 210 height 13
click at [230, 173] on input "Seleccionar Archivo" at bounding box center [245, 171] width 91 height 7
type input "C:\fakepath\7-MODULO MAESTRA DE APOYO.pdf"
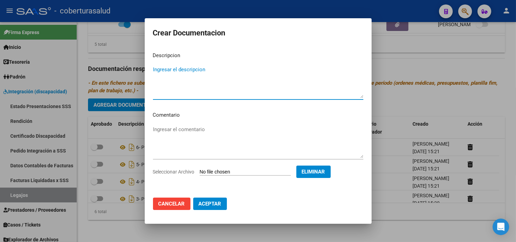
click at [196, 74] on textarea "Ingresar el descripcion" at bounding box center [258, 82] width 210 height 32
paste textarea "7-MODULO MAESTRA DE APOYO"
click at [156, 68] on textarea "7-MODULO MAESTRA DE APOYO" at bounding box center [258, 82] width 210 height 32
type textarea "7- MODULO MAESTRA DE APOYO"
click at [214, 208] on button "Aceptar" at bounding box center [210, 203] width 34 height 12
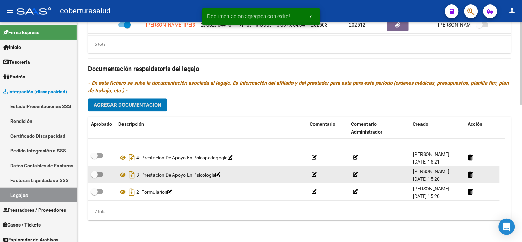
scroll to position [58, 0]
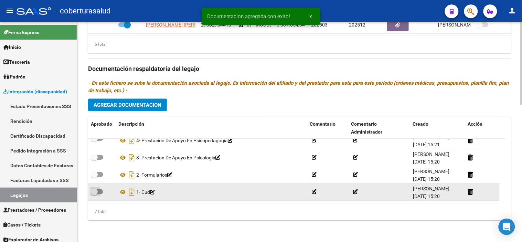
click at [94, 190] on span at bounding box center [94, 191] width 7 height 7
click at [94, 194] on input "checkbox" at bounding box center [94, 194] width 0 height 0
checkbox input "true"
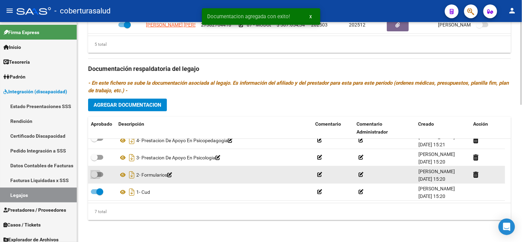
click at [96, 173] on span at bounding box center [94, 174] width 7 height 7
click at [94, 177] on input "checkbox" at bounding box center [94, 177] width 0 height 0
checkbox input "true"
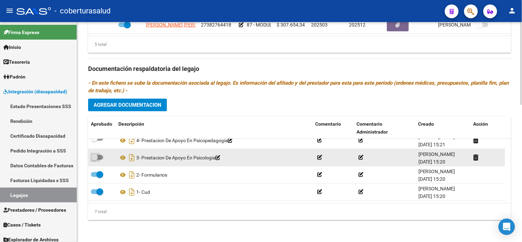
click at [97, 159] on span at bounding box center [94, 157] width 7 height 7
click at [94, 160] on input "checkbox" at bounding box center [94, 160] width 0 height 0
checkbox input "true"
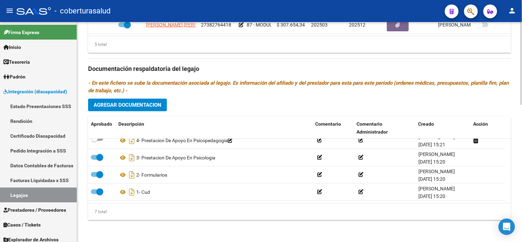
scroll to position [20, 0]
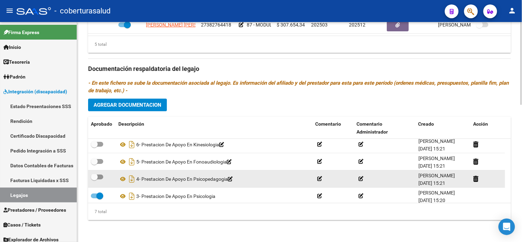
drag, startPoint x: 102, startPoint y: 175, endPoint x: 100, endPoint y: 173, distance: 3.7
click at [102, 175] on span at bounding box center [97, 176] width 12 height 5
click at [94, 179] on input "checkbox" at bounding box center [94, 179] width 0 height 0
checkbox input "true"
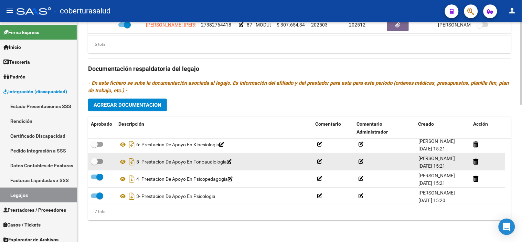
drag, startPoint x: 97, startPoint y: 162, endPoint x: 100, endPoint y: 156, distance: 6.3
click at [98, 162] on span at bounding box center [97, 161] width 12 height 5
click at [94, 164] on input "checkbox" at bounding box center [94, 164] width 0 height 0
checkbox input "true"
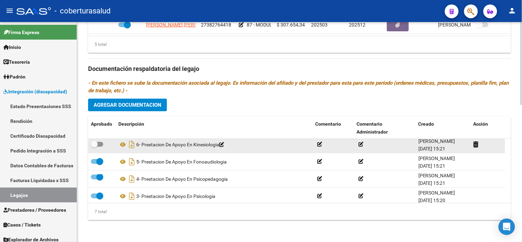
click at [95, 144] on span at bounding box center [94, 144] width 7 height 7
click at [94, 146] on input "checkbox" at bounding box center [94, 146] width 0 height 0
checkbox input "true"
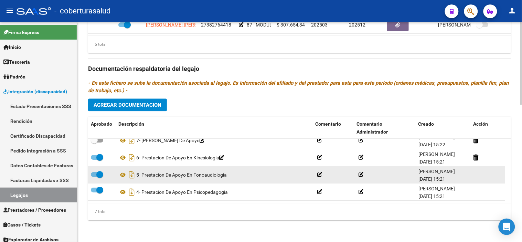
scroll to position [0, 0]
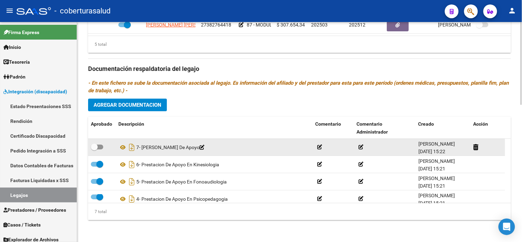
click at [102, 149] on label at bounding box center [97, 147] width 12 height 8
click at [94, 149] on input "checkbox" at bounding box center [94, 149] width 0 height 0
checkbox input "true"
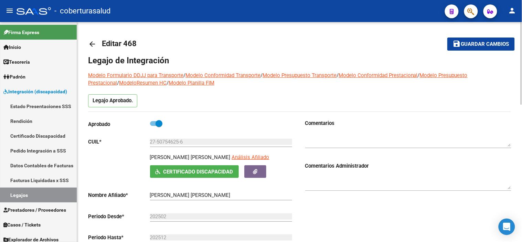
click at [472, 40] on button "save Guardar cambios" at bounding box center [480, 43] width 67 height 13
click at [19, 198] on link "Legajos" at bounding box center [38, 194] width 77 height 15
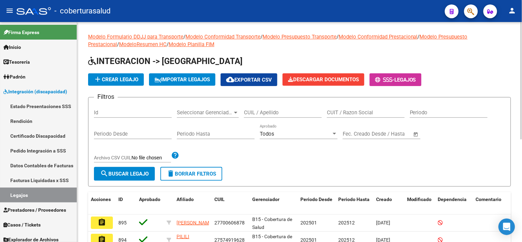
click at [259, 108] on div "CUIL / Apellido" at bounding box center [283, 110] width 78 height 15
paste input "20462334789"
type input "20462334789"
click at [148, 172] on span "search Buscar Legajo" at bounding box center [124, 174] width 48 height 6
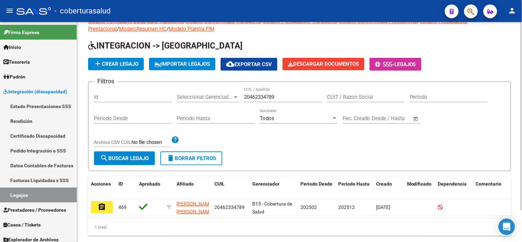
scroll to position [37, 0]
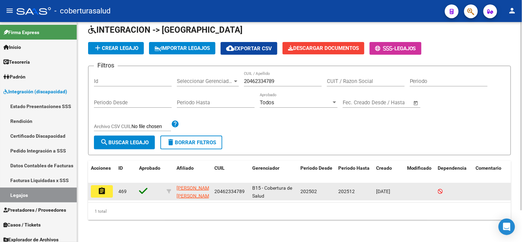
click at [100, 188] on mat-icon "assignment" at bounding box center [102, 191] width 8 height 8
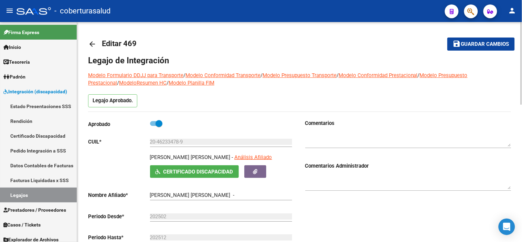
type input "[PERSON_NAME] [PERSON_NAME]"
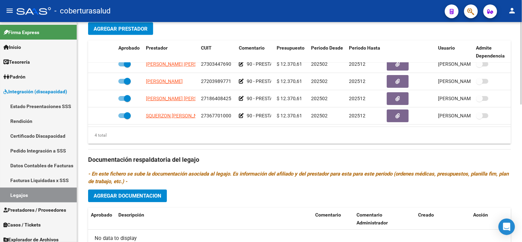
scroll to position [366, 0]
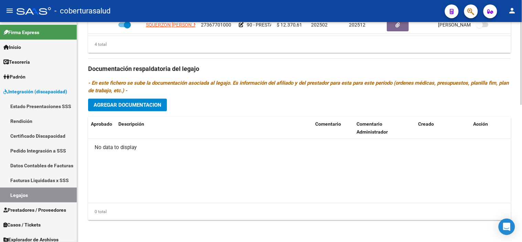
click at [126, 108] on button "Agregar Documentacion" at bounding box center [127, 104] width 79 height 13
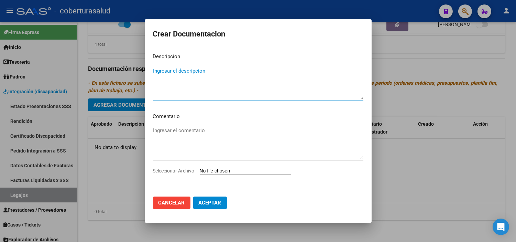
click at [212, 166] on div "Ingresar el comentario" at bounding box center [258, 146] width 210 height 42
click at [212, 171] on input "Seleccionar Archivo" at bounding box center [245, 171] width 91 height 7
type input "C:\fakepath\1- CUD.pdf"
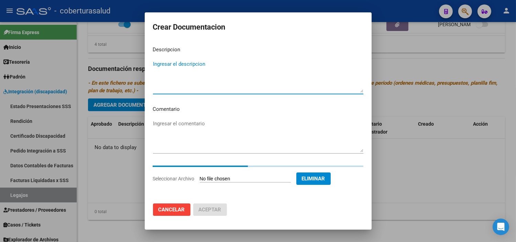
click at [190, 71] on textarea "Ingresar el descripcion" at bounding box center [258, 76] width 210 height 32
paste textarea "1- CUD"
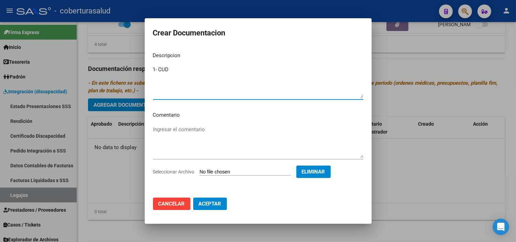
type textarea "1- CUD"
click at [220, 201] on span "Aceptar" at bounding box center [210, 203] width 23 height 6
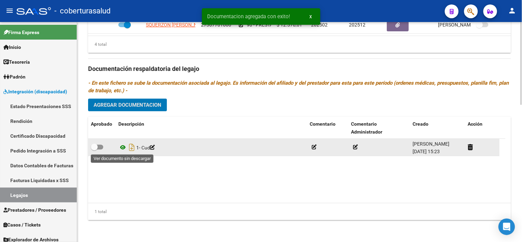
click at [125, 148] on icon at bounding box center [122, 147] width 9 height 8
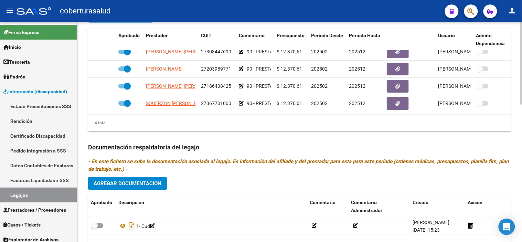
scroll to position [289, 0]
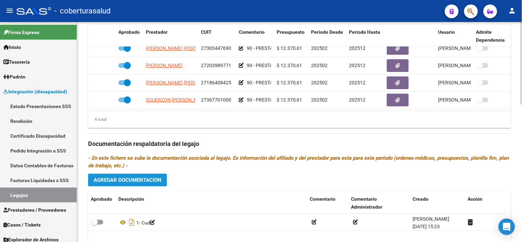
click at [132, 179] on span "Agregar Documentacion" at bounding box center [128, 180] width 68 height 6
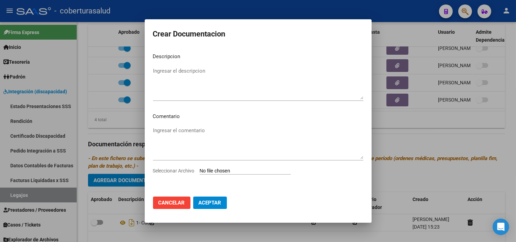
click at [213, 171] on input "Seleccionar Archivo" at bounding box center [245, 171] width 91 height 7
click at [223, 174] on input "Seleccionar Archivo" at bounding box center [245, 171] width 91 height 7
type input "C:\fakepath\2- FORMULARIOS.pdf"
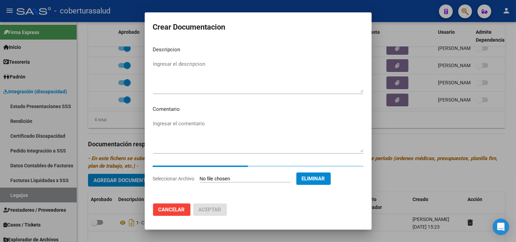
click at [216, 89] on textarea "Ingresar el descripcion" at bounding box center [258, 76] width 210 height 32
paste textarea "2- FORMULARIOS"
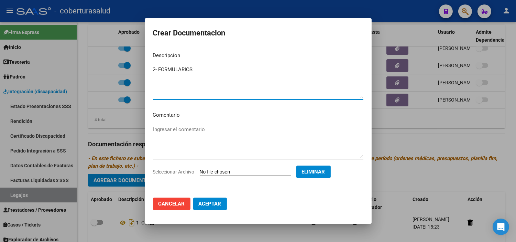
type textarea "2- FORMULARIOS"
click at [221, 202] on span "Aceptar" at bounding box center [210, 203] width 23 height 6
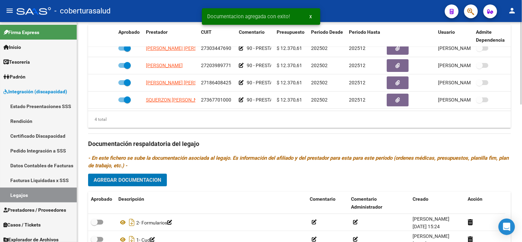
click at [146, 174] on div "Prestadores asociados al legajo Agregar Prestador Aprobado Prestador CUIT Comen…" at bounding box center [299, 143] width 423 height 315
click at [150, 179] on span "Agregar Documentacion" at bounding box center [128, 180] width 68 height 6
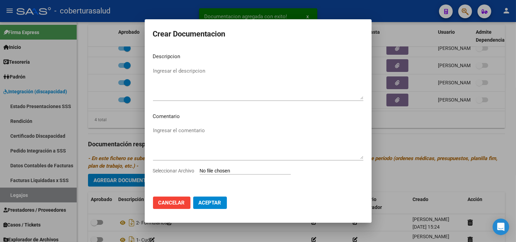
click at [219, 169] on input "Seleccionar Archivo" at bounding box center [245, 171] width 91 height 7
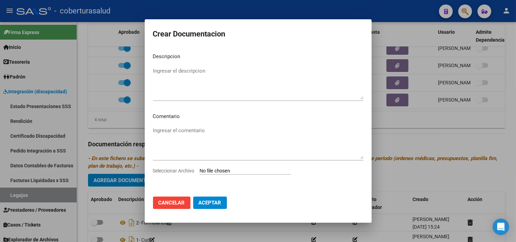
type input "C:\fakepath\3-PRESTACION DE APOYO EN KINESIOLOGIA.pdf"
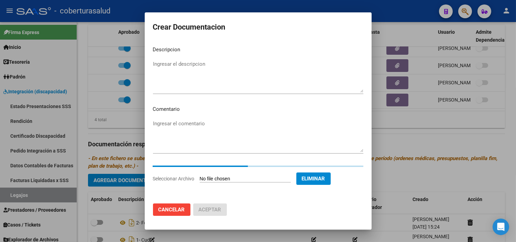
click at [190, 59] on mat-dialog-content "Descripcion Ingresar el descripcion Comentario Ingresar el comentario Seleccion…" at bounding box center [258, 119] width 227 height 157
click at [190, 65] on textarea "Ingresar el descripcion" at bounding box center [258, 76] width 210 height 32
paste textarea "3-PRESTACION DE APOYO EN KINESIOLOGIA"
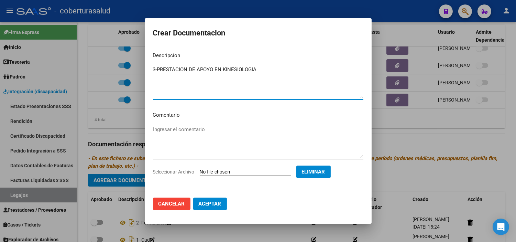
click at [157, 71] on textarea "3-PRESTACION DE APOYO EN KINESIOLOGIA" at bounding box center [258, 82] width 210 height 32
type textarea "3- PRESTACION DE APOYO EN KINESIOLOGIA"
click at [208, 201] on span "Aceptar" at bounding box center [210, 203] width 23 height 6
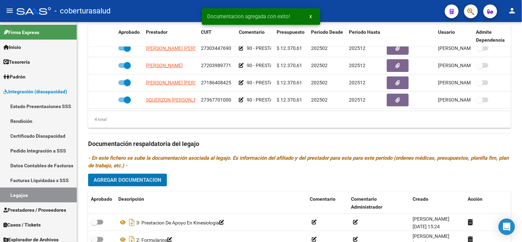
scroll to position [366, 0]
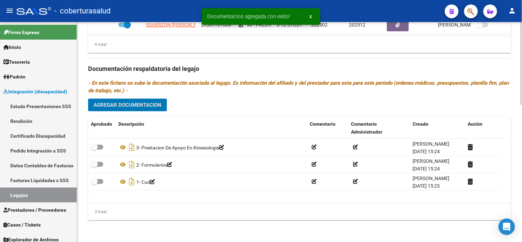
click at [133, 112] on div "Prestadores asociados al legajo Agregar Prestador Aprobado Prestador CUIT Comen…" at bounding box center [299, 68] width 423 height 315
click at [133, 98] on button "Agregar Documentacion" at bounding box center [127, 104] width 79 height 13
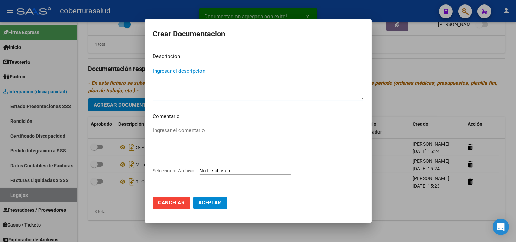
click at [238, 168] on input "Seleccionar Archivo" at bounding box center [245, 171] width 91 height 7
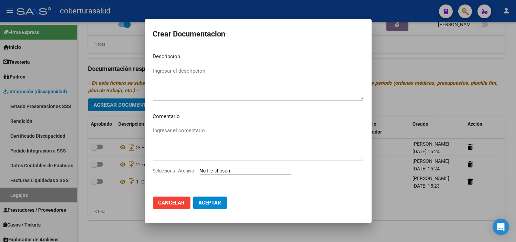
type input "C:\fakepath\4-PRESTACION DE APOYO EN FONOAUDIOLOGIA.pdf"
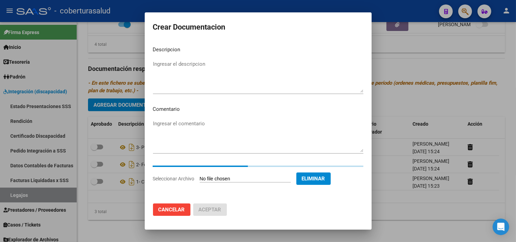
click at [197, 81] on textarea "Ingresar el descripcion" at bounding box center [258, 76] width 210 height 32
paste textarea "4-PRESTACION DE APOYO EN FONOAUDIOLOGIA"
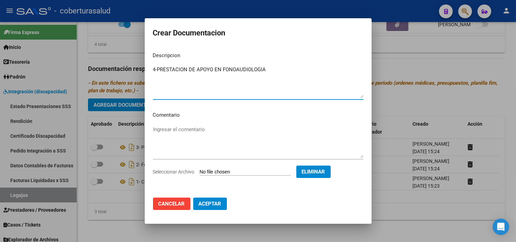
click at [156, 69] on textarea "4-PRESTACION DE APOYO EN FONOAUDIOLOGIA" at bounding box center [258, 82] width 210 height 32
type textarea "4- PRESTACION DE APOYO EN FONOAUDIOLOGIA"
click at [217, 200] on button "Aceptar" at bounding box center [210, 203] width 34 height 12
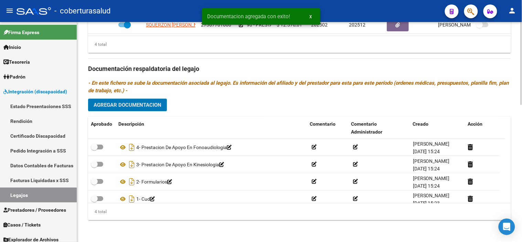
click at [139, 102] on span "Agregar Documentacion" at bounding box center [128, 105] width 68 height 6
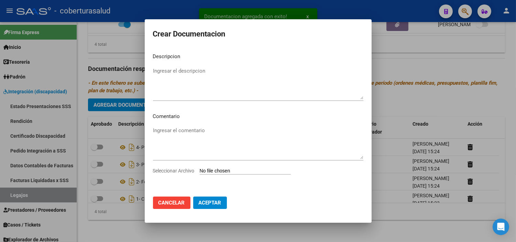
click at [243, 176] on div "Seleccionar Archivo" at bounding box center [258, 173] width 210 height 13
click at [244, 167] on div "Seleccionar Archivo" at bounding box center [258, 173] width 210 height 13
click at [241, 168] on input "Seleccionar Archivo" at bounding box center [245, 171] width 91 height 7
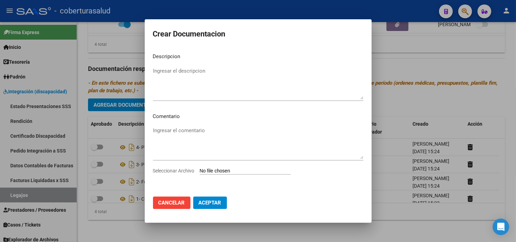
type input "C:\fakepath\5-PRESTACION DE APOYO EN PSICOLOGIA.pdf"
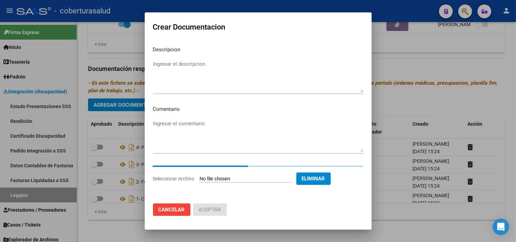
click at [190, 70] on textarea "Ingresar el descripcion" at bounding box center [258, 76] width 210 height 32
paste textarea "5-PRESTACION DE APOYO EN PSICOLOGIA"
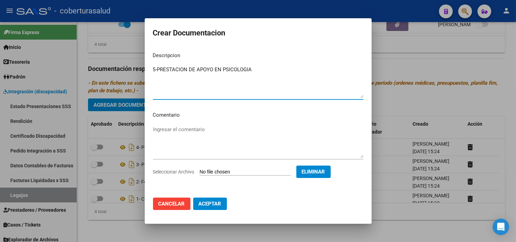
click at [157, 69] on textarea "5-PRESTACION DE APOYO EN PSICOLOGIA" at bounding box center [258, 82] width 210 height 32
type textarea "5- PRESTACION DE APOYO EN PSICOLOGIA"
click at [207, 199] on button "Aceptar" at bounding box center [210, 203] width 34 height 12
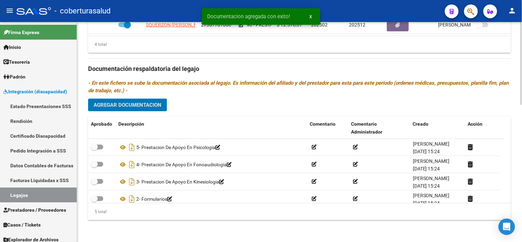
click at [145, 102] on span "Agregar Documentacion" at bounding box center [128, 105] width 68 height 6
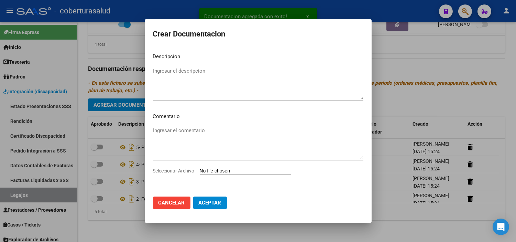
click at [231, 166] on mat-dialog-content "Descripcion Ingresar el descripcion Comentario Ingresar el comentario Seleccion…" at bounding box center [258, 118] width 227 height 143
click at [231, 168] on input "Seleccionar Archivo" at bounding box center [245, 171] width 91 height 7
type input "C:\fakepath\6-PRESTACION DE APOYO EN [MEDICAL_DATA].pdf"
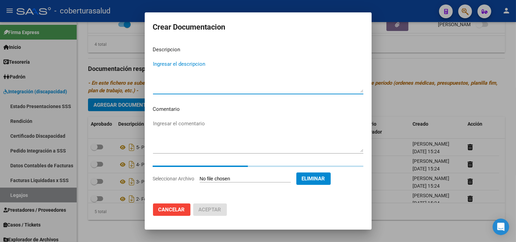
click at [175, 69] on textarea "Ingresar el descripcion" at bounding box center [258, 76] width 210 height 32
paste textarea "6-PRESTACION DE APOYO EN [MEDICAL_DATA]"
click at [157, 63] on textarea "6-PRESTACION DE APOYO EN [MEDICAL_DATA]" at bounding box center [258, 76] width 210 height 32
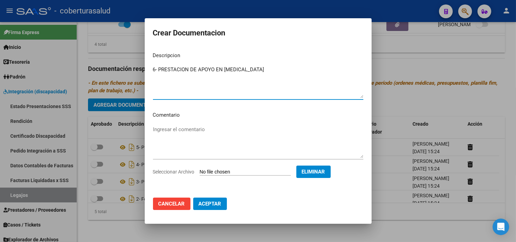
type textarea "6- PRESTACION DE APOYO EN [MEDICAL_DATA]"
click at [208, 204] on span "Aceptar" at bounding box center [210, 203] width 23 height 6
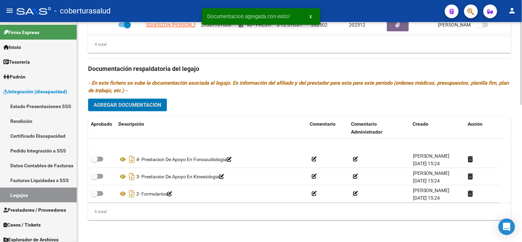
scroll to position [41, 0]
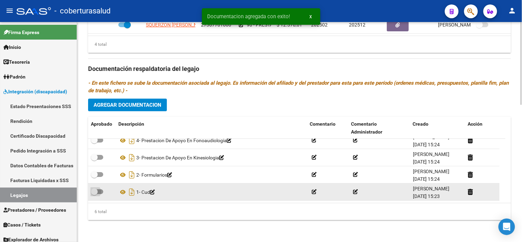
click at [97, 191] on span at bounding box center [94, 191] width 7 height 7
click at [94, 194] on input "checkbox" at bounding box center [94, 194] width 0 height 0
checkbox input "true"
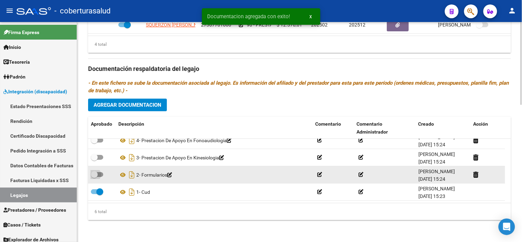
click at [97, 175] on span at bounding box center [94, 174] width 7 height 7
click at [94, 177] on input "checkbox" at bounding box center [94, 177] width 0 height 0
checkbox input "true"
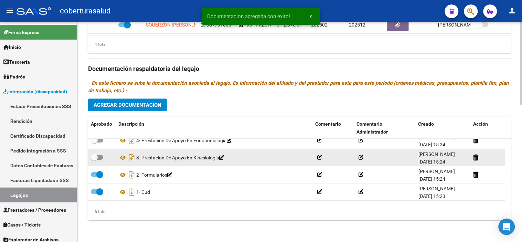
click at [95, 159] on span at bounding box center [94, 157] width 7 height 7
click at [94, 160] on input "checkbox" at bounding box center [94, 160] width 0 height 0
checkbox input "true"
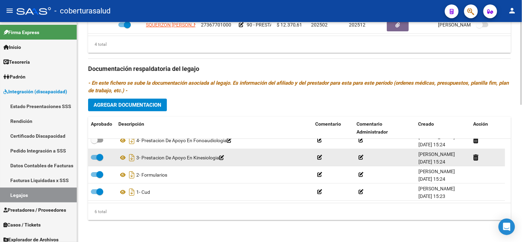
scroll to position [3, 0]
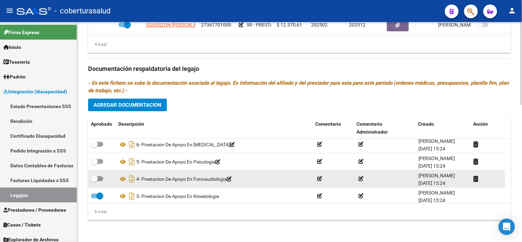
click at [99, 174] on datatable-body-cell at bounding box center [102, 178] width 28 height 17
click at [100, 176] on span at bounding box center [97, 178] width 12 height 5
click at [94, 181] on input "checkbox" at bounding box center [94, 181] width 0 height 0
checkbox input "true"
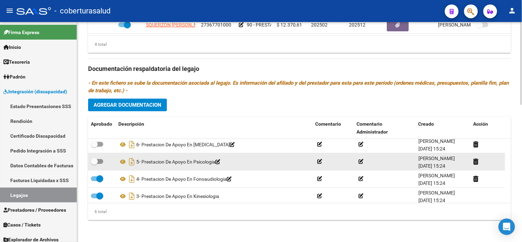
click at [97, 160] on span at bounding box center [94, 161] width 7 height 7
click at [94, 164] on input "checkbox" at bounding box center [94, 164] width 0 height 0
checkbox input "true"
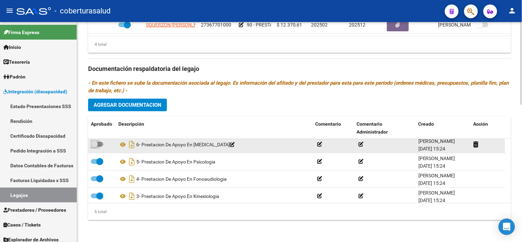
click at [95, 145] on span at bounding box center [94, 144] width 7 height 7
click at [94, 146] on input "checkbox" at bounding box center [94, 146] width 0 height 0
checkbox input "true"
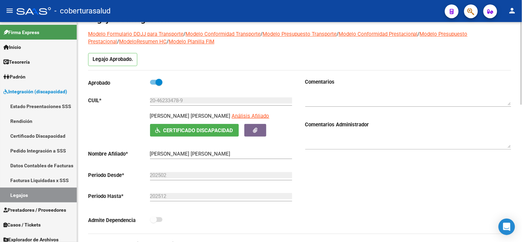
scroll to position [0, 0]
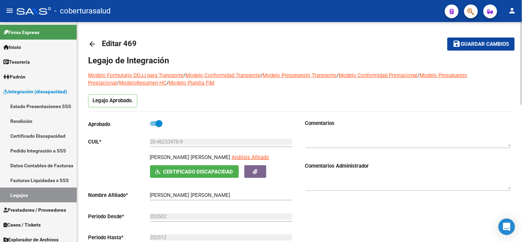
click at [465, 49] on button "save Guardar cambios" at bounding box center [480, 43] width 67 height 13
click at [32, 193] on link "Legajos" at bounding box center [38, 194] width 77 height 15
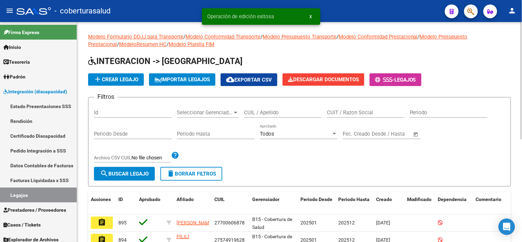
click at [264, 107] on div "CUIL / Apellido" at bounding box center [283, 110] width 78 height 15
paste input "20222208794"
type input "20222208794"
click at [119, 174] on span "search Buscar Legajo" at bounding box center [124, 174] width 48 height 6
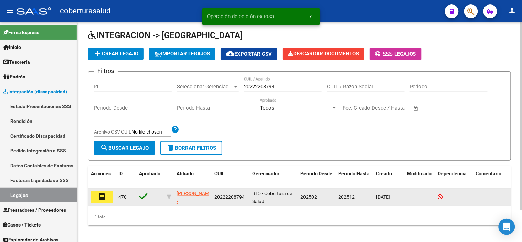
scroll to position [37, 0]
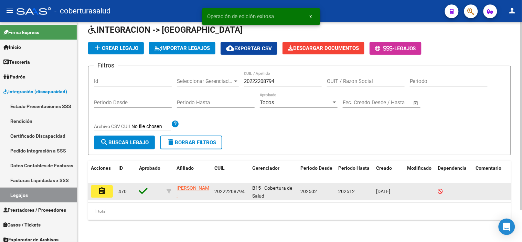
click at [101, 189] on button "assignment" at bounding box center [102, 191] width 22 height 12
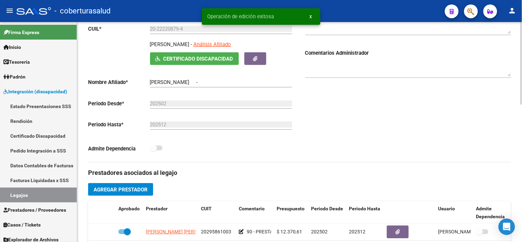
type input "[PERSON_NAME]"
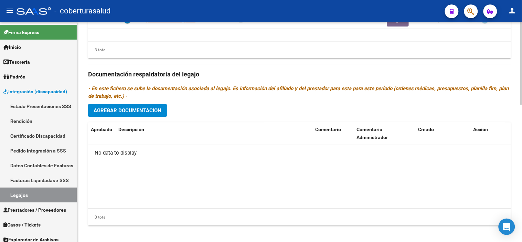
scroll to position [366, 0]
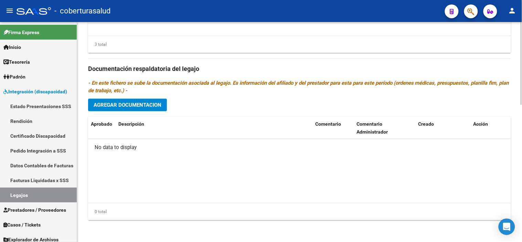
click at [151, 101] on span "Agregar Documentacion" at bounding box center [128, 104] width 68 height 6
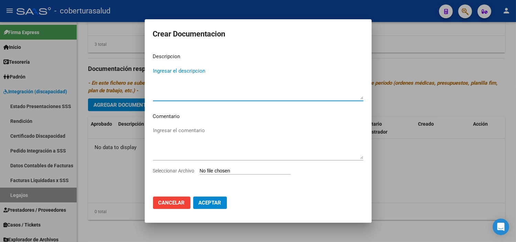
click at [232, 170] on input "Seleccionar Archivo" at bounding box center [245, 171] width 91 height 7
type input "C:\fakepath\1- CUD.pdf"
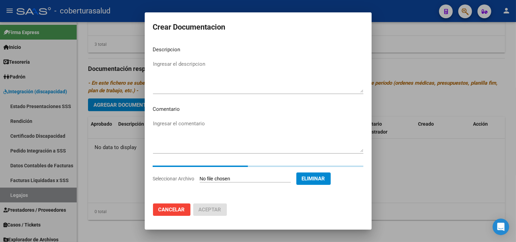
click at [186, 57] on mat-dialog-content "Descripcion Ingresar el descripcion Comentario Ingresar el comentario Seleccion…" at bounding box center [258, 119] width 227 height 157
click at [192, 73] on textarea "Ingresar el descripcion" at bounding box center [258, 76] width 210 height 32
paste textarea "1- CUD"
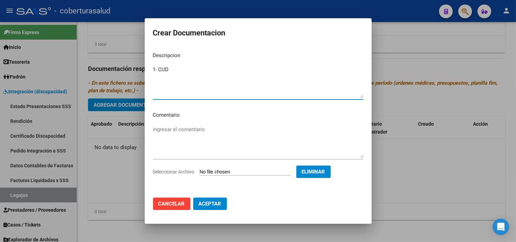
type textarea "1- CUD"
click at [209, 207] on button "Aceptar" at bounding box center [210, 203] width 34 height 12
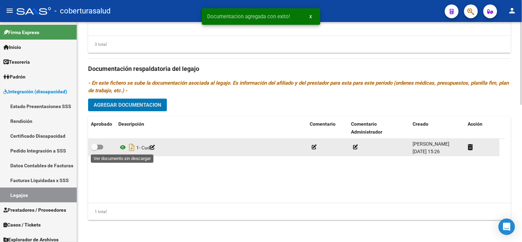
click at [121, 149] on icon at bounding box center [122, 147] width 9 height 8
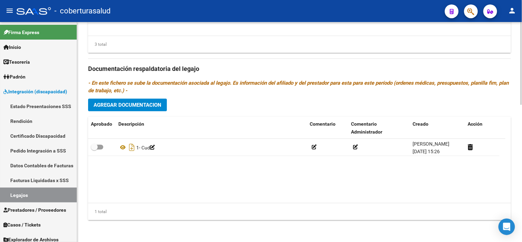
click at [132, 105] on span "Agregar Documentacion" at bounding box center [128, 105] width 68 height 6
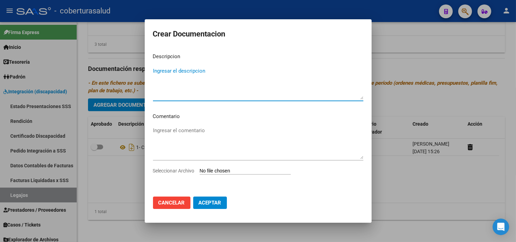
click at [216, 172] on input "Seleccionar Archivo" at bounding box center [245, 171] width 91 height 7
type input "C:\fakepath\2- FORMULARIOS.pdf"
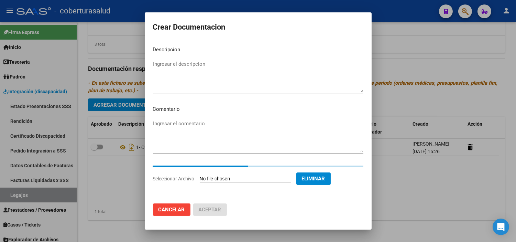
click at [224, 73] on textarea "Ingresar el descripcion" at bounding box center [258, 76] width 210 height 32
paste textarea "2- FORMULARIOS"
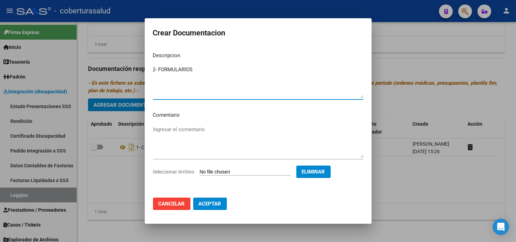
type textarea "2- FORMULARIOS"
click at [218, 204] on span "Aceptar" at bounding box center [210, 203] width 23 height 6
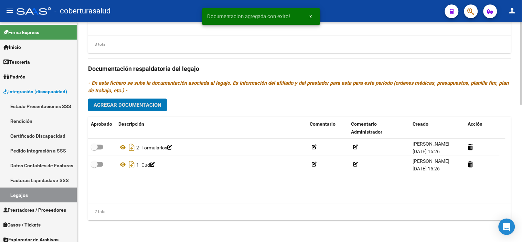
click at [133, 107] on span "Agregar Documentacion" at bounding box center [128, 105] width 68 height 6
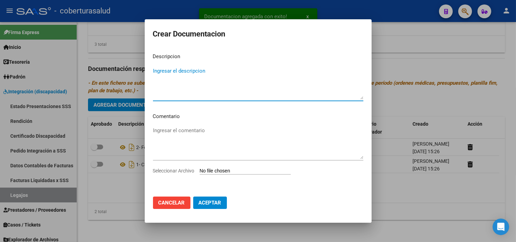
click at [230, 173] on input "Seleccionar Archivo" at bounding box center [245, 171] width 91 height 7
type input "C:\fakepath\3-PRESTACION DE APOYO EN KINESIOLOGIA.pdf"
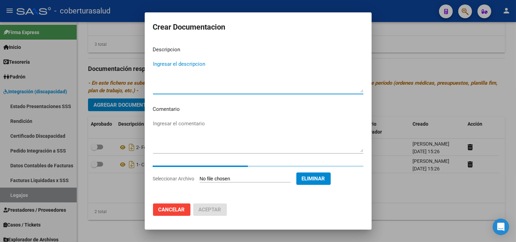
click at [208, 77] on textarea "Ingresar el descripcion" at bounding box center [258, 76] width 210 height 32
paste textarea "3-PRESTACION DE APOYO EN KINESIOLOGIA"
click at [157, 64] on textarea "3-PRESTACION DE APOYO EN KINESIOLOGIA" at bounding box center [258, 76] width 210 height 32
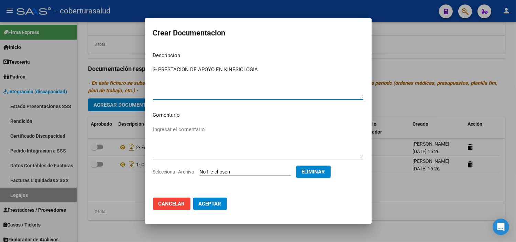
type textarea "3- PRESTACION DE APOYO EN KINESIOLOGIA"
click at [217, 208] on button "Aceptar" at bounding box center [210, 203] width 34 height 12
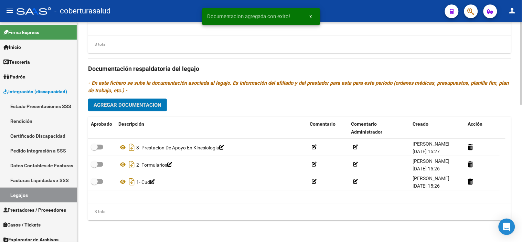
click at [142, 100] on button "Agregar Documentacion" at bounding box center [127, 104] width 79 height 13
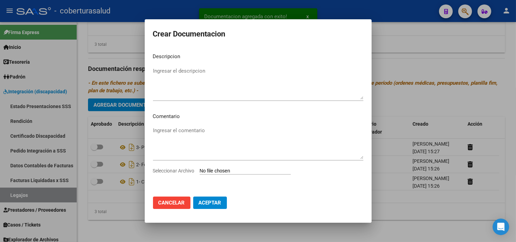
click at [249, 171] on input "Seleccionar Archivo" at bounding box center [245, 171] width 91 height 7
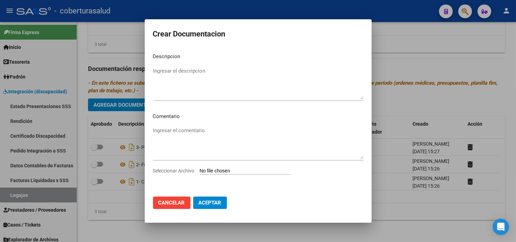
type input "C:\fakepath\4-PRESTACION DE APOYO EN PSICOLOGIA.pdf"
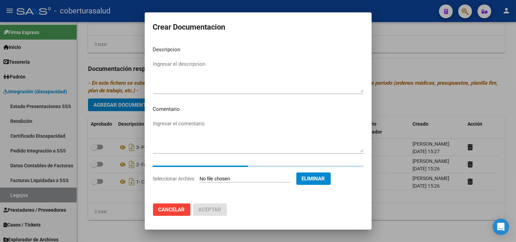
click at [257, 77] on textarea "Ingresar el descripcion" at bounding box center [258, 76] width 210 height 32
paste textarea "4-PRESTACION DE APOYO EN PSICOLOGIA"
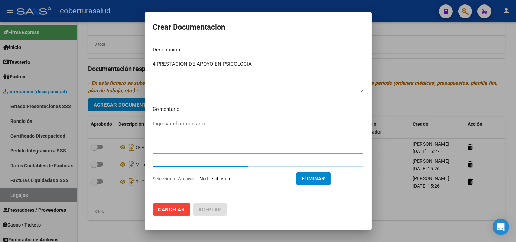
click at [157, 63] on textarea "4-PRESTACION DE APOYO EN PSICOLOGIA" at bounding box center [258, 76] width 210 height 32
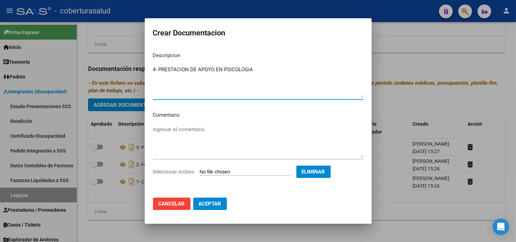
type textarea "4- PRESTACION DE APOYO EN PSICOLOGIA"
click at [211, 204] on span "Aceptar" at bounding box center [210, 203] width 23 height 6
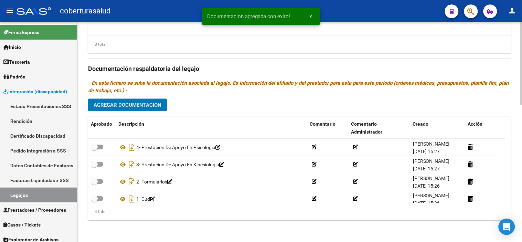
click at [145, 102] on span "Agregar Documentacion" at bounding box center [128, 105] width 68 height 6
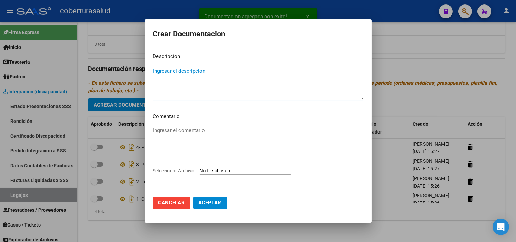
click at [231, 164] on div "Ingresar el comentario" at bounding box center [258, 146] width 210 height 42
click at [231, 170] on input "Seleccionar Archivo" at bounding box center [245, 171] width 91 height 7
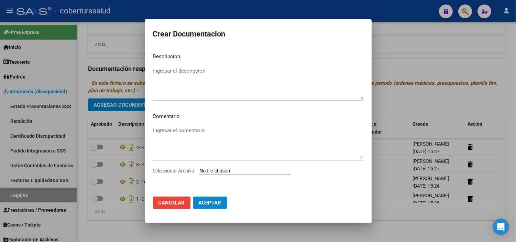
type input "C:\fakepath\5-TRANSPORTE CON DEPENDENCIA.pdf"
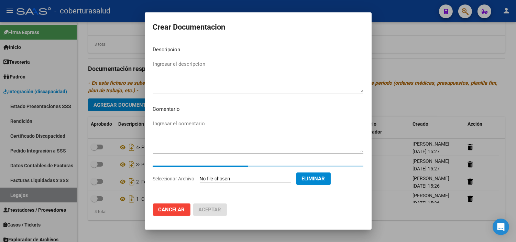
click at [183, 77] on textarea "Ingresar el descripcion" at bounding box center [258, 76] width 210 height 32
paste textarea "5-TRANSPORTE CON DEPENDENCIA"
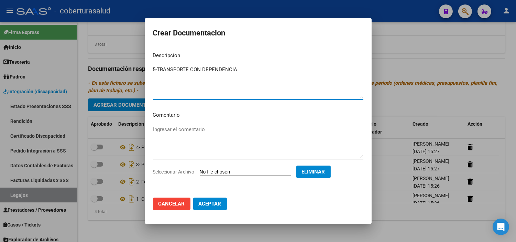
type textarea "5-TRANSPORTE CON DEPENDENCIA"
click at [214, 205] on span "Aceptar" at bounding box center [210, 203] width 23 height 6
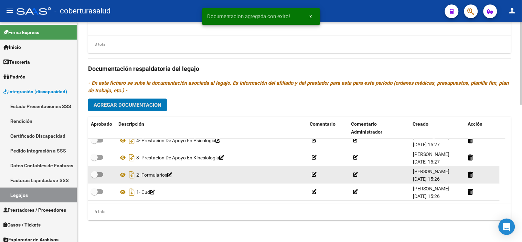
scroll to position [0, 0]
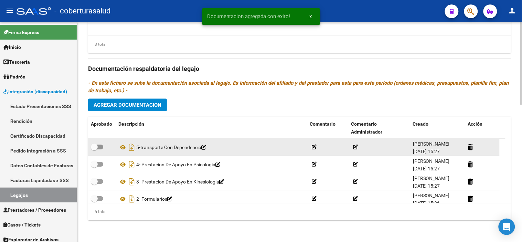
click at [206, 149] on icon at bounding box center [203, 147] width 5 height 5
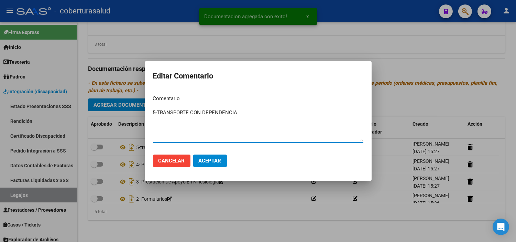
click at [157, 113] on textarea "5-TRANSPORTE CON DEPENDENCIA" at bounding box center [258, 125] width 210 height 32
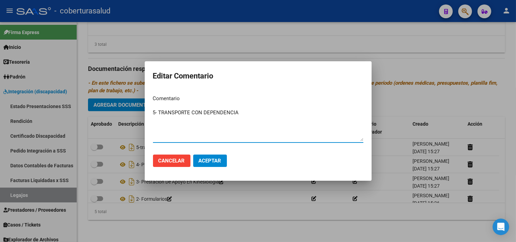
type textarea "5- TRANSPORTE CON DEPENDENCIA"
click at [210, 159] on span "Aceptar" at bounding box center [210, 160] width 23 height 6
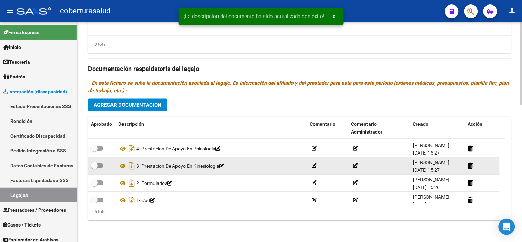
scroll to position [24, 0]
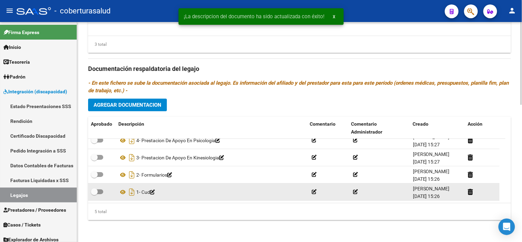
click at [98, 191] on span at bounding box center [97, 191] width 12 height 5
click at [94, 194] on input "checkbox" at bounding box center [94, 194] width 0 height 0
checkbox input "true"
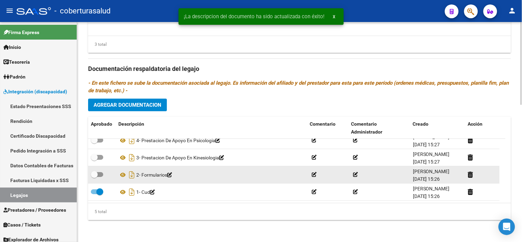
click at [93, 171] on span at bounding box center [94, 174] width 7 height 7
click at [94, 177] on input "checkbox" at bounding box center [94, 177] width 0 height 0
checkbox input "true"
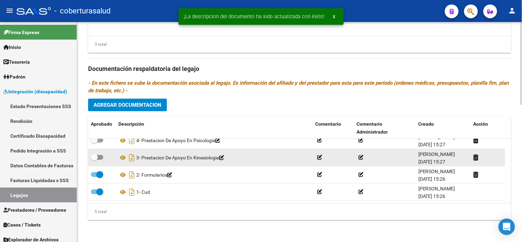
click at [95, 157] on span at bounding box center [94, 157] width 7 height 7
click at [94, 160] on input "checkbox" at bounding box center [94, 160] width 0 height 0
checkbox input "true"
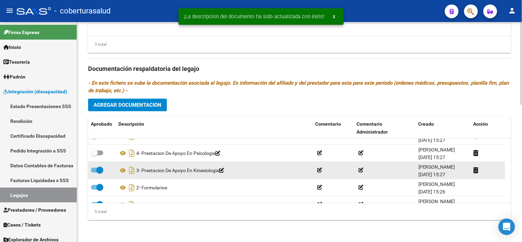
scroll to position [0, 0]
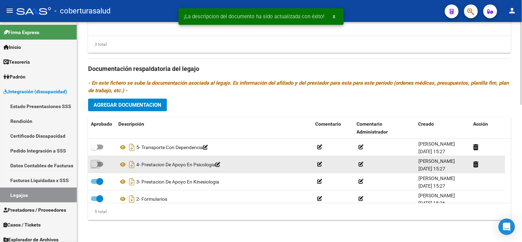
click at [96, 164] on span at bounding box center [94, 164] width 7 height 7
click at [94, 166] on input "checkbox" at bounding box center [94, 166] width 0 height 0
checkbox input "true"
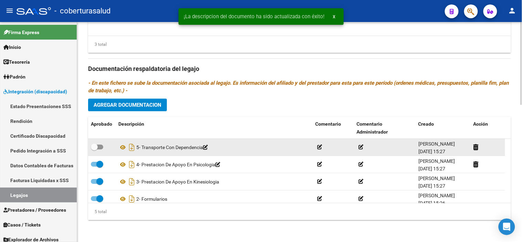
click at [96, 149] on span at bounding box center [94, 146] width 7 height 7
click at [94, 149] on input "checkbox" at bounding box center [94, 149] width 0 height 0
checkbox input "true"
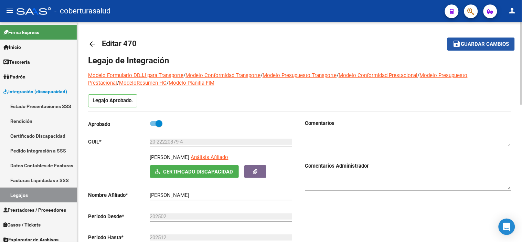
click at [506, 50] on button "save Guardar cambios" at bounding box center [480, 43] width 67 height 13
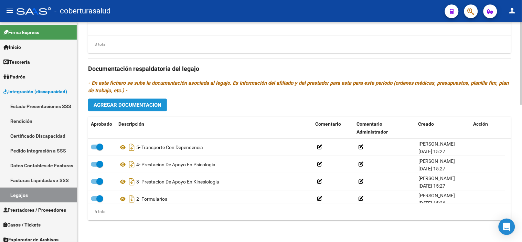
click at [150, 105] on span "Agregar Documentacion" at bounding box center [128, 105] width 68 height 6
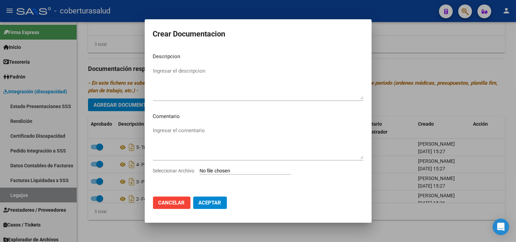
click at [226, 169] on input "Seleccionar Archivo" at bounding box center [245, 171] width 91 height 7
type input "C:\fakepath\5-TRANSPORTE CON DEPENDENCIA.pdf"
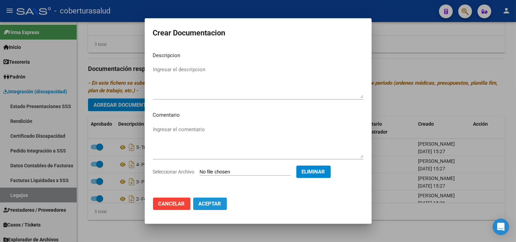
click at [218, 208] on button "Aceptar" at bounding box center [210, 203] width 34 height 12
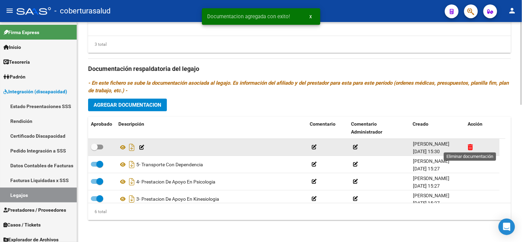
click at [468, 147] on icon at bounding box center [470, 147] width 5 height 7
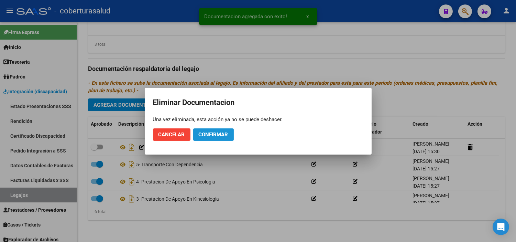
click at [208, 136] on span "Confirmar" at bounding box center [214, 134] width 30 height 6
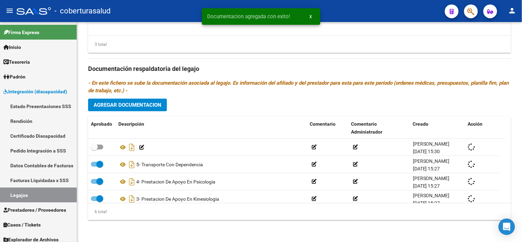
checkbox input "true"
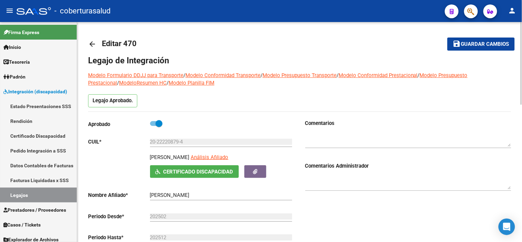
click at [467, 46] on span "Guardar cambios" at bounding box center [485, 44] width 48 height 6
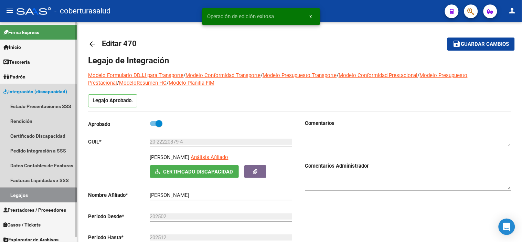
click at [21, 194] on link "Legajos" at bounding box center [38, 194] width 77 height 15
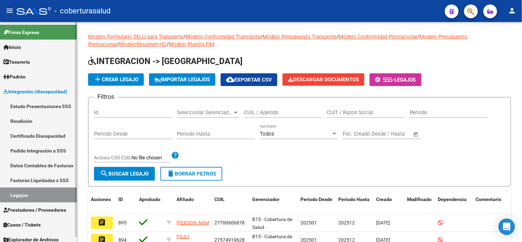
click at [57, 190] on link "Legajos" at bounding box center [38, 194] width 77 height 15
click at [49, 193] on link "Legajos" at bounding box center [38, 194] width 77 height 15
click at [287, 111] on input "CUIL / Apellido" at bounding box center [283, 112] width 78 height 6
paste input "20546858759"
type input "20546858759"
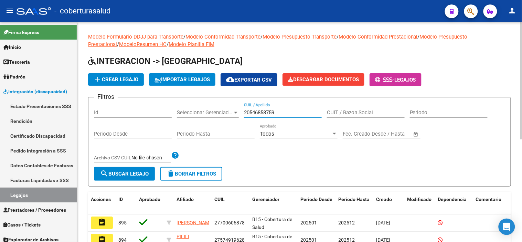
click at [144, 179] on button "search Buscar Legajo" at bounding box center [124, 174] width 61 height 14
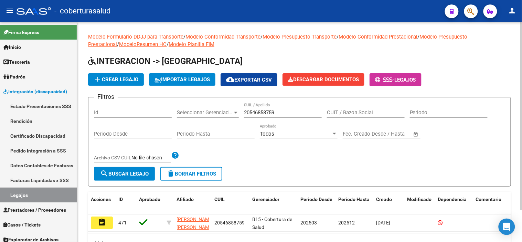
scroll to position [37, 0]
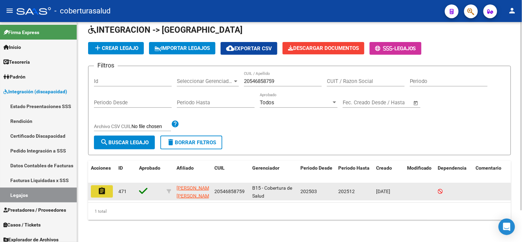
click at [102, 185] on button "assignment" at bounding box center [102, 191] width 22 height 12
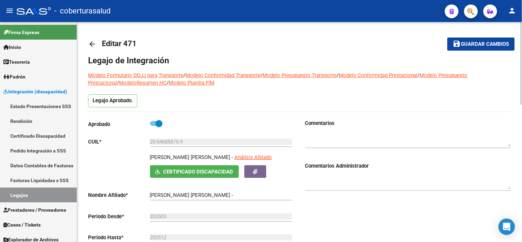
type input "[PERSON_NAME] [PERSON_NAME]"
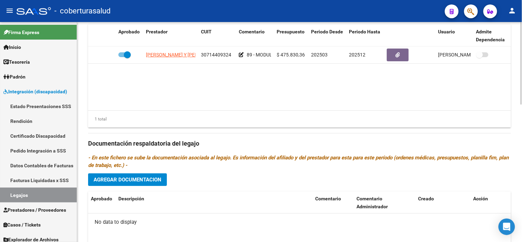
scroll to position [366, 0]
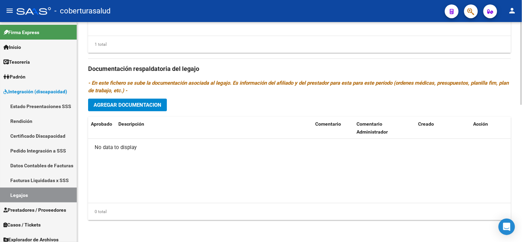
click at [168, 200] on datatable-body "No data to display" at bounding box center [299, 171] width 423 height 64
click at [157, 112] on div "Prestadores asociados al legajo Agregar Prestador Aprobado Prestador CUIT Comen…" at bounding box center [299, 68] width 423 height 315
click at [157, 108] on button "Agregar Documentacion" at bounding box center [127, 104] width 79 height 13
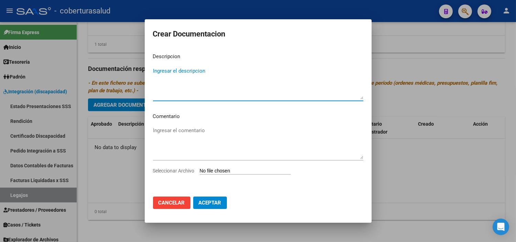
click at [171, 203] on span "Cancelar" at bounding box center [172, 202] width 26 height 6
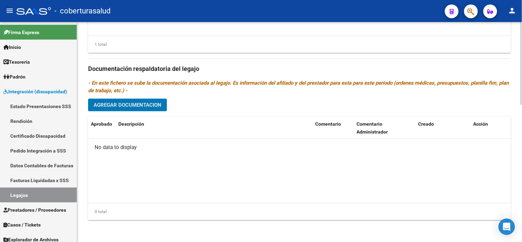
click at [156, 102] on span "Agregar Documentacion" at bounding box center [128, 105] width 68 height 6
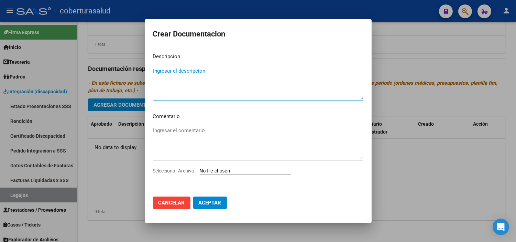
click at [212, 172] on input "Seleccionar Archivo" at bounding box center [245, 171] width 91 height 7
type input "C:\fakepath\1 - CUD.pdf"
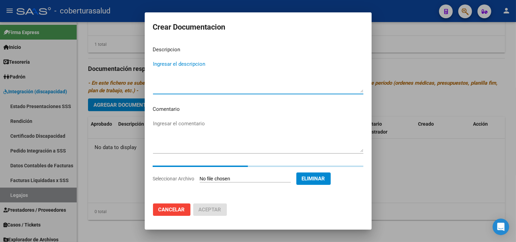
click at [185, 69] on textarea "Ingresar el descripcion" at bounding box center [258, 76] width 210 height 32
paste textarea "1 - CUD"
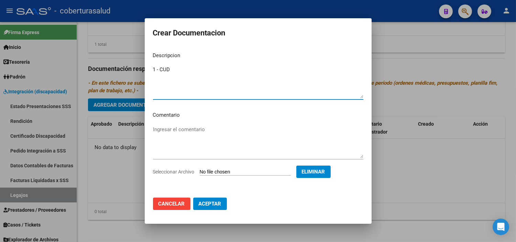
type textarea "1 - CUD"
click at [221, 203] on span "Aceptar" at bounding box center [210, 203] width 23 height 6
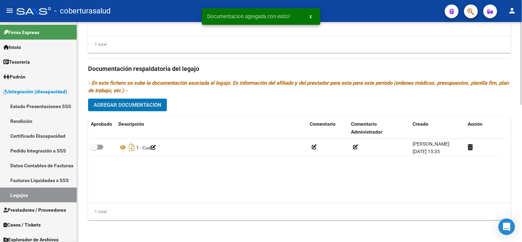
click at [140, 100] on button "Agregar Documentacion" at bounding box center [127, 104] width 79 height 13
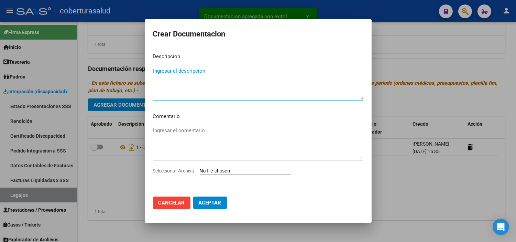
click at [219, 171] on input "Seleccionar Archivo" at bounding box center [245, 171] width 91 height 7
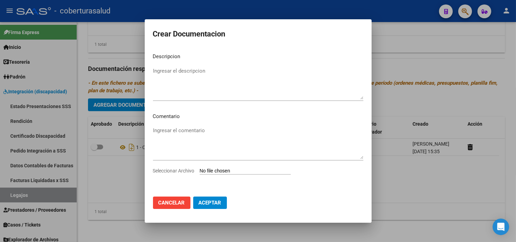
type input "C:\fakepath\2-FORMULARIOS.pdf"
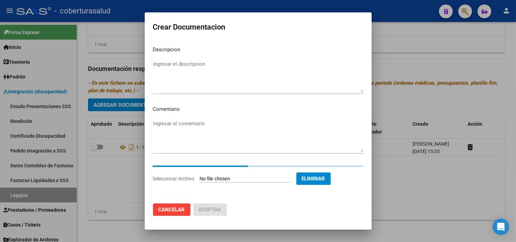
click at [189, 63] on textarea "Ingresar el descripcion" at bounding box center [258, 76] width 210 height 32
paste textarea "2-FORMULARIOS"
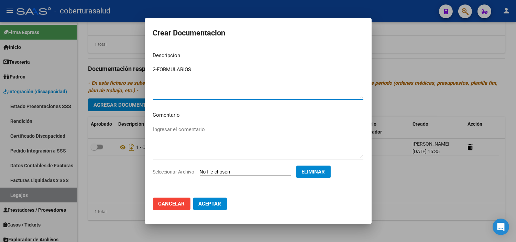
click at [157, 71] on textarea "2-FORMULARIOS" at bounding box center [258, 82] width 210 height 32
type textarea "2- FORMULARIOS"
click at [211, 204] on span "Aceptar" at bounding box center [210, 203] width 23 height 6
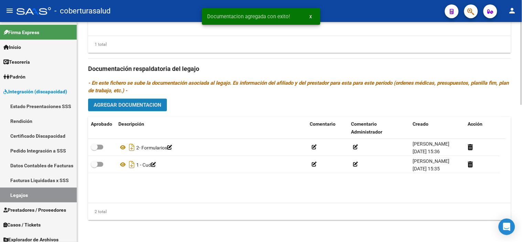
click at [146, 108] on span "Agregar Documentacion" at bounding box center [128, 105] width 68 height 6
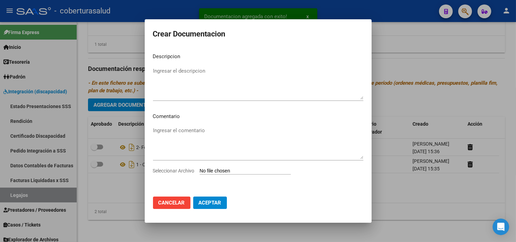
click at [222, 170] on input "Seleccionar Archivo" at bounding box center [245, 171] width 91 height 7
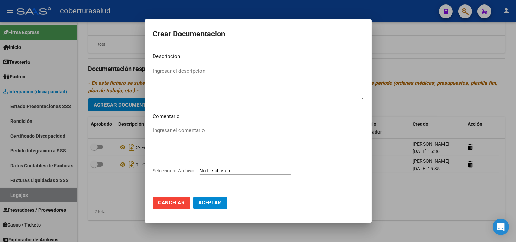
type input "C:\fakepath\3-MODULO DE APOYO A LA INTEGRACION ESCOLAR.pdf"
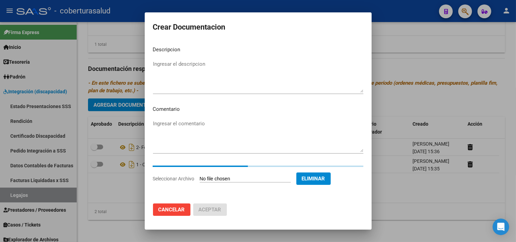
click at [190, 85] on textarea "Ingresar el descripcion" at bounding box center [258, 76] width 210 height 32
paste textarea "3-MODULO DE APOYO A LA INTEGRACION ESCOLAR"
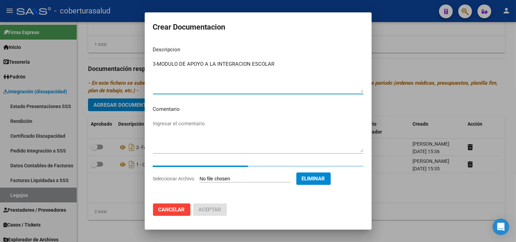
click at [158, 63] on textarea "3-MODULO DE APOYO A LA INTEGRACION ESCOLAR" at bounding box center [258, 76] width 210 height 32
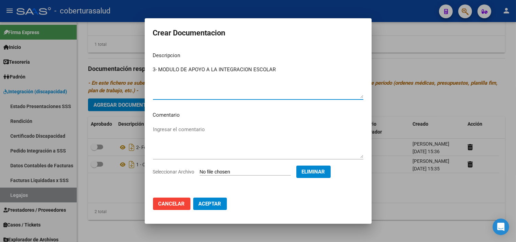
type textarea "3- MODULO DE APOYO A LA INTEGRACION ESCOLAR"
click at [218, 208] on button "Aceptar" at bounding box center [210, 203] width 34 height 12
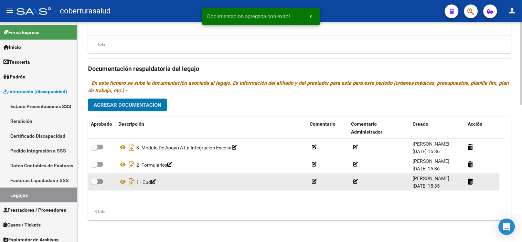
click at [99, 179] on span at bounding box center [97, 181] width 12 height 5
click at [94, 184] on input "checkbox" at bounding box center [94, 184] width 0 height 0
checkbox input "true"
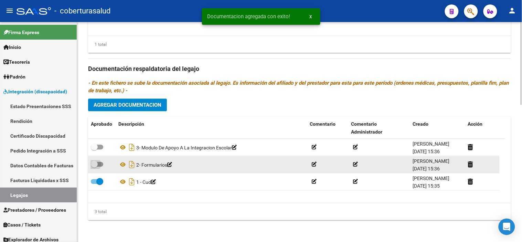
click at [98, 163] on span at bounding box center [97, 164] width 12 height 5
click at [94, 166] on input "checkbox" at bounding box center [94, 166] width 0 height 0
checkbox input "true"
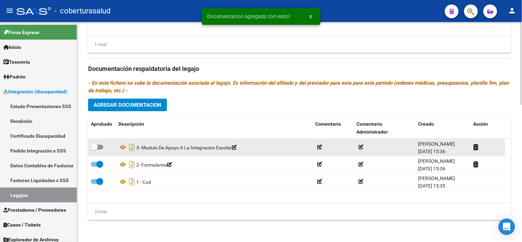
click at [98, 145] on span at bounding box center [97, 146] width 12 height 5
click at [94, 149] on input "checkbox" at bounding box center [94, 149] width 0 height 0
checkbox input "true"
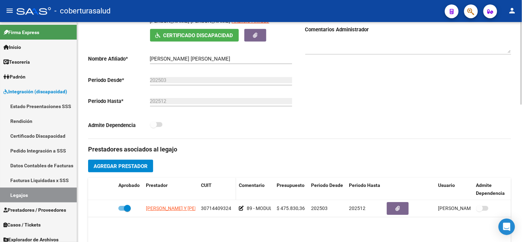
scroll to position [0, 0]
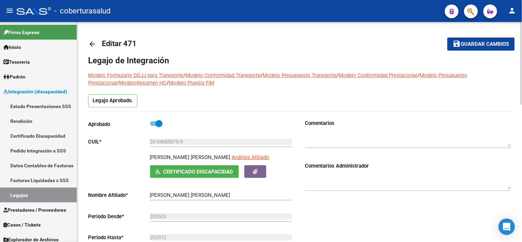
click at [466, 48] on button "save Guardar cambios" at bounding box center [480, 43] width 67 height 13
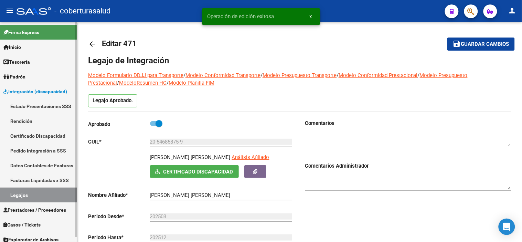
click at [54, 195] on link "Legajos" at bounding box center [38, 194] width 77 height 15
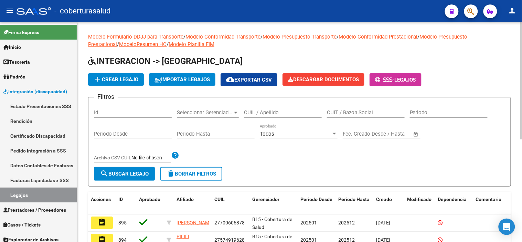
click at [264, 110] on input "CUIL / Apellido" at bounding box center [283, 112] width 78 height 6
paste input "23547996364"
type input "23547996364"
click at [133, 174] on span "search Buscar Legajo" at bounding box center [124, 174] width 48 height 6
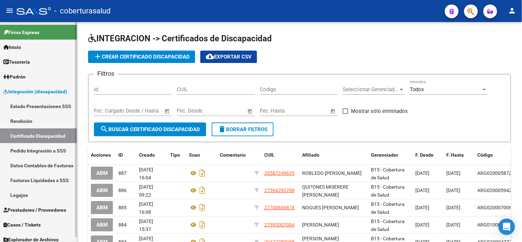
click at [25, 189] on link "Legajos" at bounding box center [38, 194] width 77 height 15
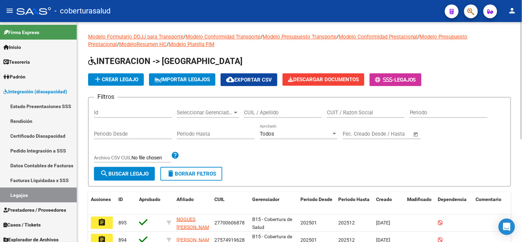
click at [261, 111] on input "CUIL / Apellido" at bounding box center [283, 112] width 78 height 6
click at [257, 121] on div "CUIL / Apellido" at bounding box center [283, 113] width 78 height 21
click at [259, 111] on input "CUIL / Apellido" at bounding box center [283, 112] width 78 height 6
paste input "23547996364"
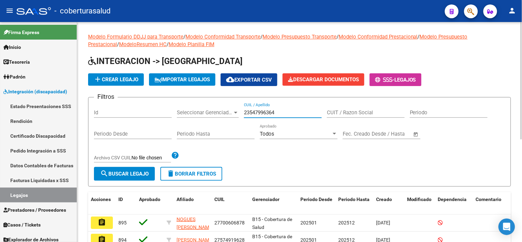
type input "23547996364"
click at [129, 173] on span "search Buscar Legajo" at bounding box center [124, 174] width 48 height 6
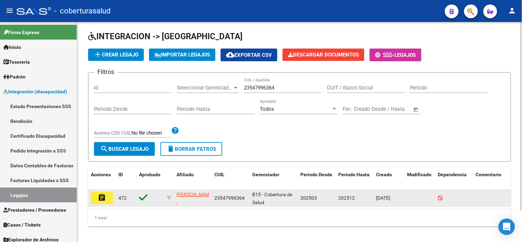
scroll to position [37, 0]
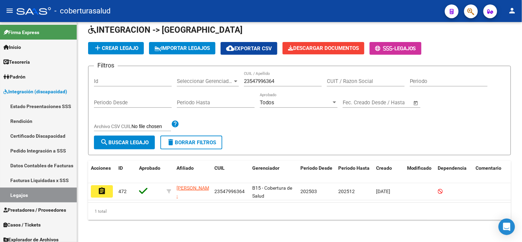
click at [102, 187] on mat-icon "assignment" at bounding box center [102, 191] width 8 height 8
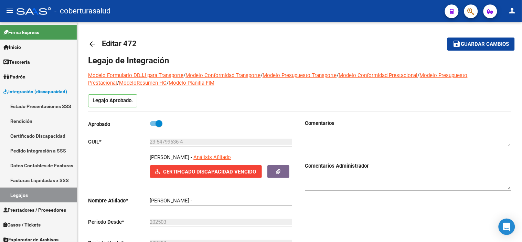
type input "CASTILLO ESCALANTE MARTINA LUJAN"
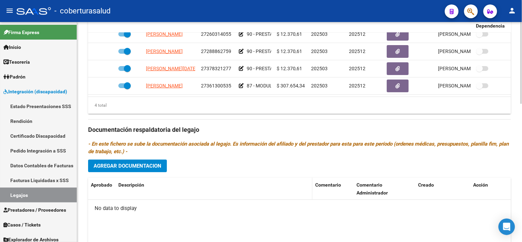
scroll to position [371, 0]
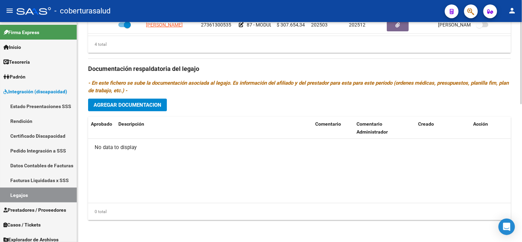
click at [143, 114] on div "Prestadores asociados al legajo Agregar Prestador Aprobado Prestador CUIT Comen…" at bounding box center [299, 68] width 423 height 315
click at [148, 103] on span "Agregar Documentacion" at bounding box center [128, 105] width 68 height 6
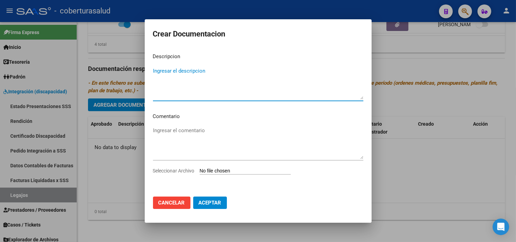
click at [233, 172] on input "Seleccionar Archivo" at bounding box center [245, 171] width 91 height 7
type input "C:\fakepath\1- CUD.pdf"
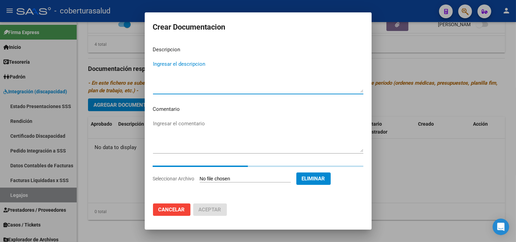
click at [214, 77] on textarea "Ingresar el descripcion" at bounding box center [258, 76] width 210 height 32
paste textarea "1- CUD"
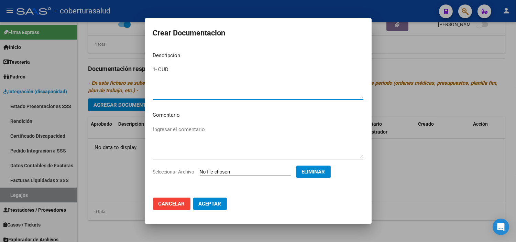
type textarea "1- CUD"
click at [218, 200] on span "Aceptar" at bounding box center [210, 203] width 23 height 6
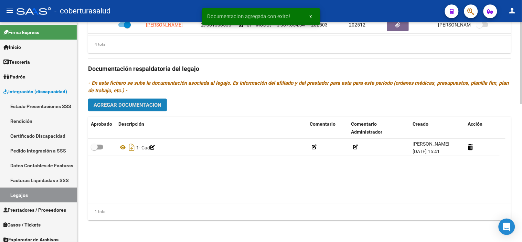
click at [140, 105] on span "Agregar Documentacion" at bounding box center [128, 105] width 68 height 6
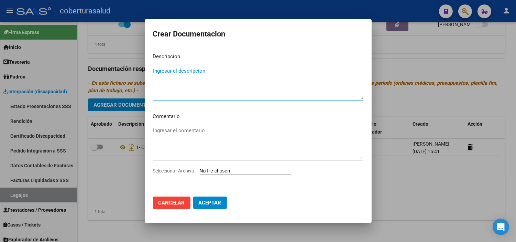
click at [217, 169] on input "Seleccionar Archivo" at bounding box center [245, 171] width 91 height 7
click at [232, 170] on input "Seleccionar Archivo" at bounding box center [245, 171] width 91 height 7
type input "C:\fakepath\2- FORMULARIOS.pdf"
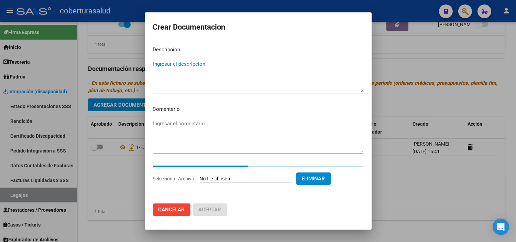
click at [195, 67] on textarea "Ingresar el descripcion" at bounding box center [258, 76] width 210 height 32
paste textarea "2- FORMULARIOS"
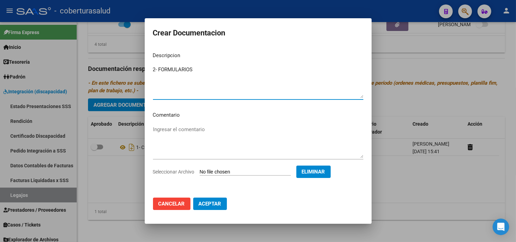
type textarea "2- FORMULARIOS"
click at [211, 205] on span "Aceptar" at bounding box center [210, 203] width 23 height 6
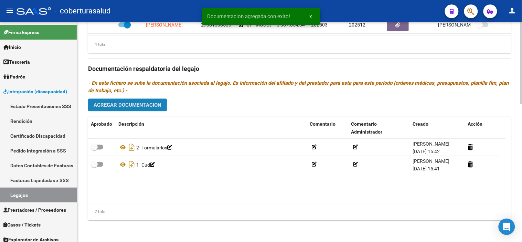
click at [146, 105] on span "Agregar Documentacion" at bounding box center [128, 105] width 68 height 6
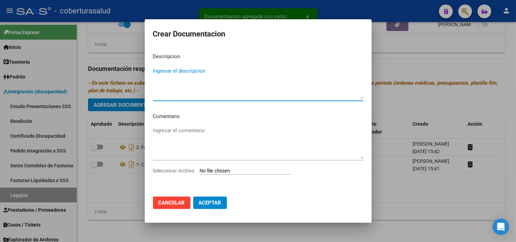
click at [227, 170] on input "Seleccionar Archivo" at bounding box center [245, 171] width 91 height 7
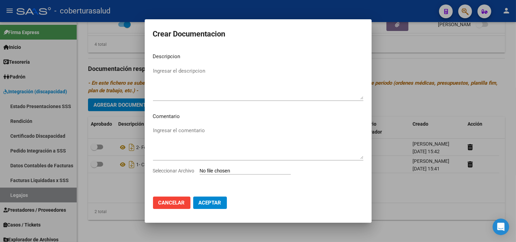
type input "C:\fakepath\3-PRESTACION DE APOYO EN FONOAUDIOLOGIA.pdf"
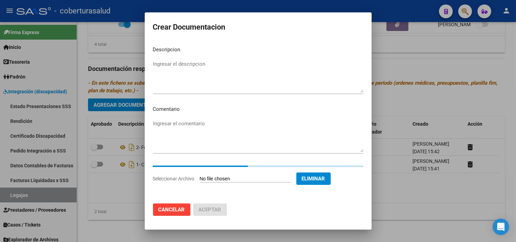
click at [166, 85] on textarea "Ingresar el descripcion" at bounding box center [258, 76] width 210 height 32
paste textarea "3-PRESTACION DE APOYO EN FONOAUDIOLOGIA"
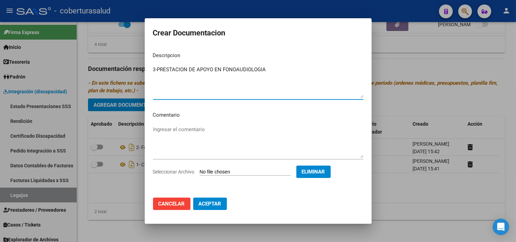
click at [157, 69] on textarea "3-PRESTACION DE APOYO EN FONOAUDIOLOGIA" at bounding box center [258, 82] width 210 height 32
type textarea "3- PRESTACION DE APOYO EN FONOAUDIOLOGIA"
click at [206, 205] on span "Aceptar" at bounding box center [210, 203] width 23 height 6
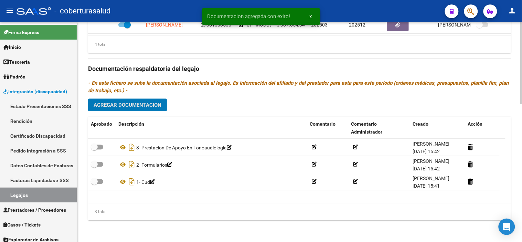
click at [144, 101] on button "Agregar Documentacion" at bounding box center [127, 104] width 79 height 13
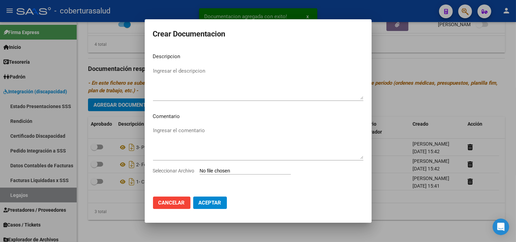
click at [218, 170] on input "Seleccionar Archivo" at bounding box center [245, 171] width 91 height 7
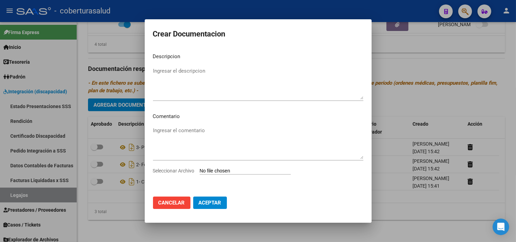
type input "C:\fakepath\4-PRESTACION DE APOYO EN PSICOPEDAGOGIA.pdf"
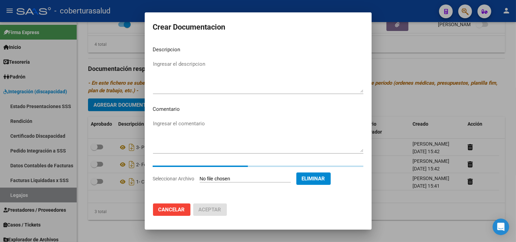
click at [161, 65] on textarea "Ingresar el descripcion" at bounding box center [258, 76] width 210 height 32
paste textarea "4-PRESTACION DE APOYO EN PSICOPEDAGOGIA"
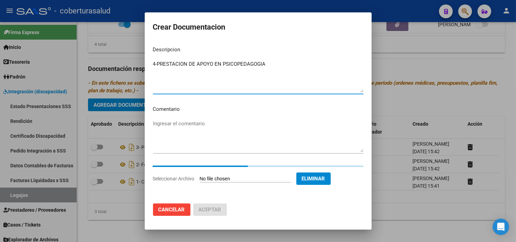
click at [156, 63] on textarea "4-PRESTACION DE APOYO EN PSICOPEDAGOGIA" at bounding box center [258, 76] width 210 height 32
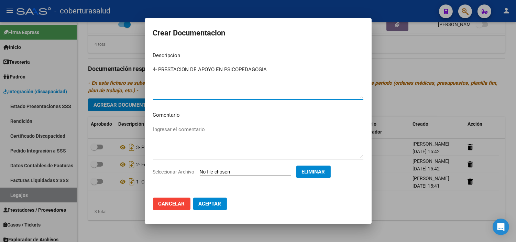
type textarea "4- PRESTACION DE APOYO EN PSICOPEDAGOGIA"
click at [218, 203] on span "Aceptar" at bounding box center [210, 203] width 23 height 6
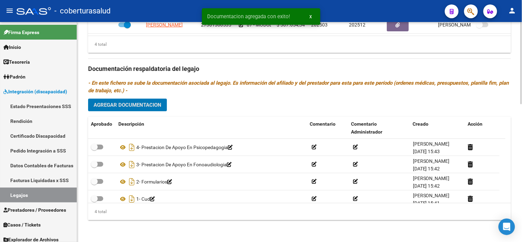
click at [136, 93] on icon "- En este fichero se sube la documentación asociada al legajo. Es información d…" at bounding box center [298, 87] width 421 height 14
click at [140, 102] on span "Agregar Documentacion" at bounding box center [128, 105] width 68 height 6
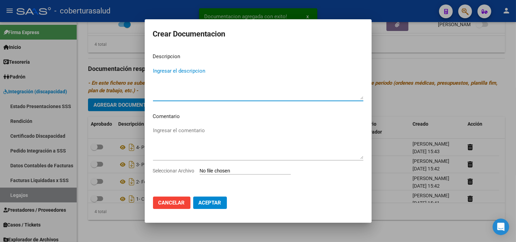
click at [233, 173] on input "Seleccionar Archivo" at bounding box center [245, 171] width 91 height 7
type input "C:\fakepath\5-PRESTACION DE APOYO EN PSICOLOGIA.pdf"
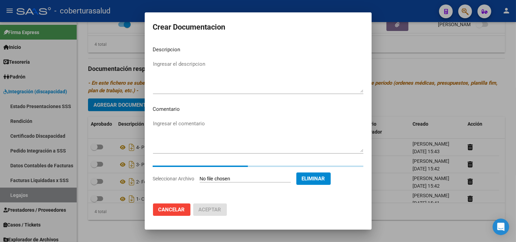
click at [220, 85] on textarea "Ingresar el descripcion" at bounding box center [258, 76] width 210 height 32
paste textarea "5-PRESTACION DE APOYO EN PSICOLOGIA"
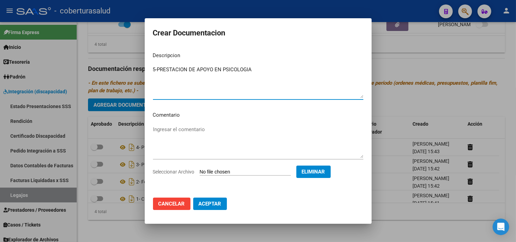
click at [159, 66] on textarea "5-PRESTACION DE APOYO EN PSICOLOGIA" at bounding box center [258, 82] width 210 height 32
click at [157, 66] on textarea "5-PRESTACION DE APOYO EN PSICOLOGIA" at bounding box center [258, 82] width 210 height 32
type textarea "5- PRESTACION DE APOYO EN PSICOLOGIA"
click at [215, 200] on span "Aceptar" at bounding box center [210, 203] width 23 height 6
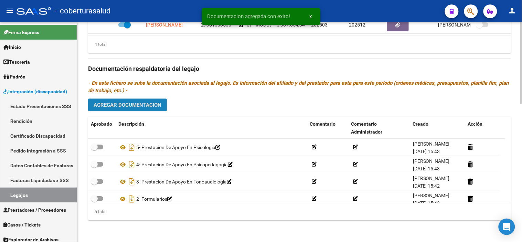
click at [160, 106] on span "Agregar Documentacion" at bounding box center [128, 105] width 68 height 6
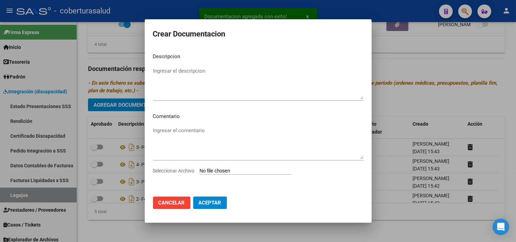
click at [228, 167] on app-file-uploader "Seleccionar Archivo" at bounding box center [224, 170] width 143 height 6
click at [228, 168] on input "Seleccionar Archivo" at bounding box center [245, 171] width 91 height 7
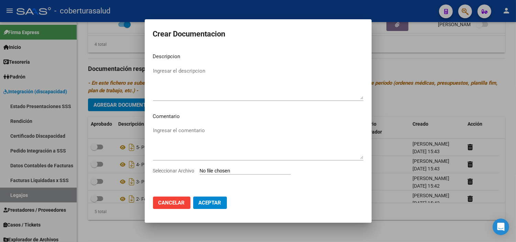
type input "C:\fakepath\6-MODULO MAESTRA DE APOYO.pdf"
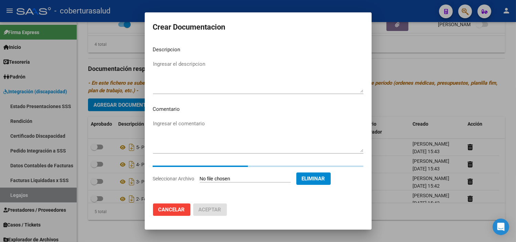
click at [194, 67] on textarea "Ingresar el descripcion" at bounding box center [258, 76] width 210 height 32
paste textarea "6-MODULO MAESTRA DE APOYO"
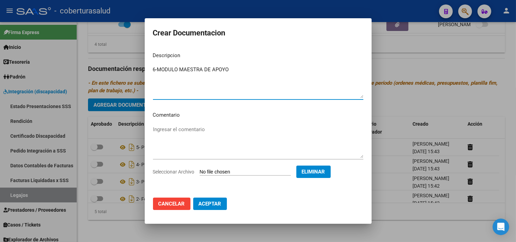
click at [157, 68] on textarea "6-MODULO MAESTRA DE APOYO" at bounding box center [258, 82] width 210 height 32
type textarea "6- MODULO MAESTRA DE APOYO"
click at [209, 203] on span "Aceptar" at bounding box center [210, 203] width 23 height 6
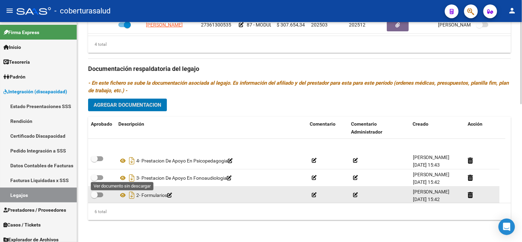
scroll to position [42, 0]
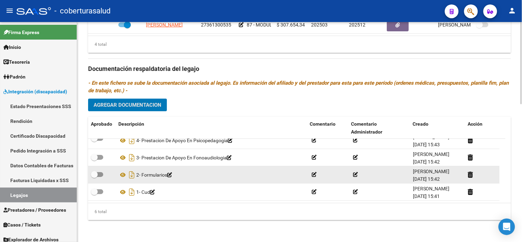
drag, startPoint x: 100, startPoint y: 191, endPoint x: 97, endPoint y: 183, distance: 9.0
click at [100, 191] on span at bounding box center [97, 191] width 12 height 5
click at [94, 194] on input "checkbox" at bounding box center [94, 194] width 0 height 0
checkbox input "true"
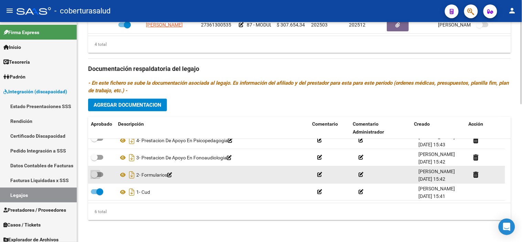
click at [97, 174] on span at bounding box center [94, 174] width 7 height 7
click at [94, 177] on input "checkbox" at bounding box center [94, 177] width 0 height 0
checkbox input "true"
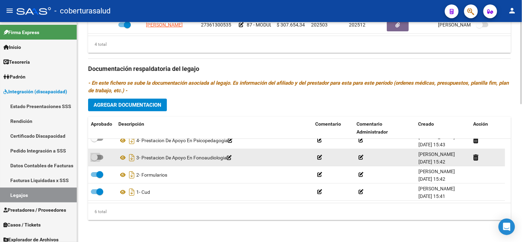
click at [98, 157] on span at bounding box center [97, 157] width 12 height 5
click at [94, 160] on input "checkbox" at bounding box center [94, 160] width 0 height 0
checkbox input "true"
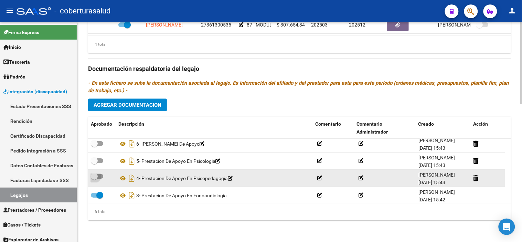
click at [96, 176] on span at bounding box center [94, 176] width 7 height 7
click at [94, 178] on input "checkbox" at bounding box center [94, 178] width 0 height 0
checkbox input "true"
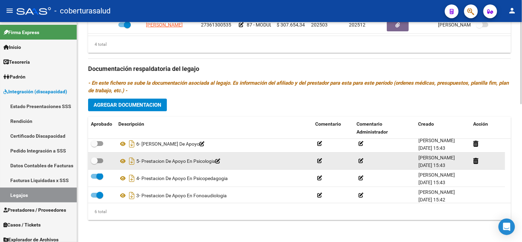
click at [97, 161] on span at bounding box center [94, 160] width 7 height 7
click at [94, 163] on input "checkbox" at bounding box center [94, 163] width 0 height 0
checkbox input "true"
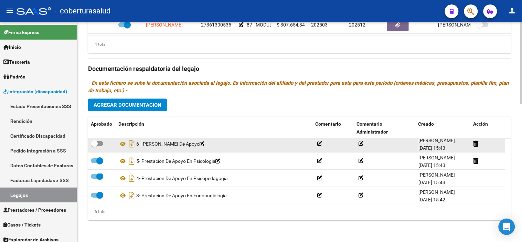
click at [101, 144] on span at bounding box center [97, 143] width 12 height 5
click at [94, 146] on input "checkbox" at bounding box center [94, 146] width 0 height 0
checkbox input "true"
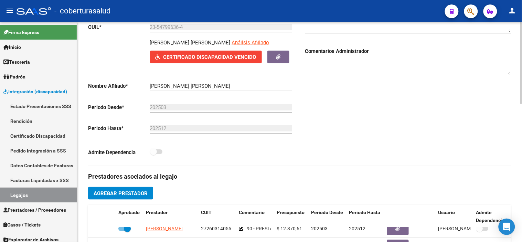
scroll to position [0, 0]
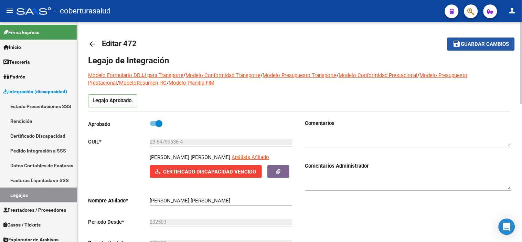
click at [479, 46] on span "Guardar cambios" at bounding box center [485, 44] width 48 height 6
